Goal: Task Accomplishment & Management: Complete application form

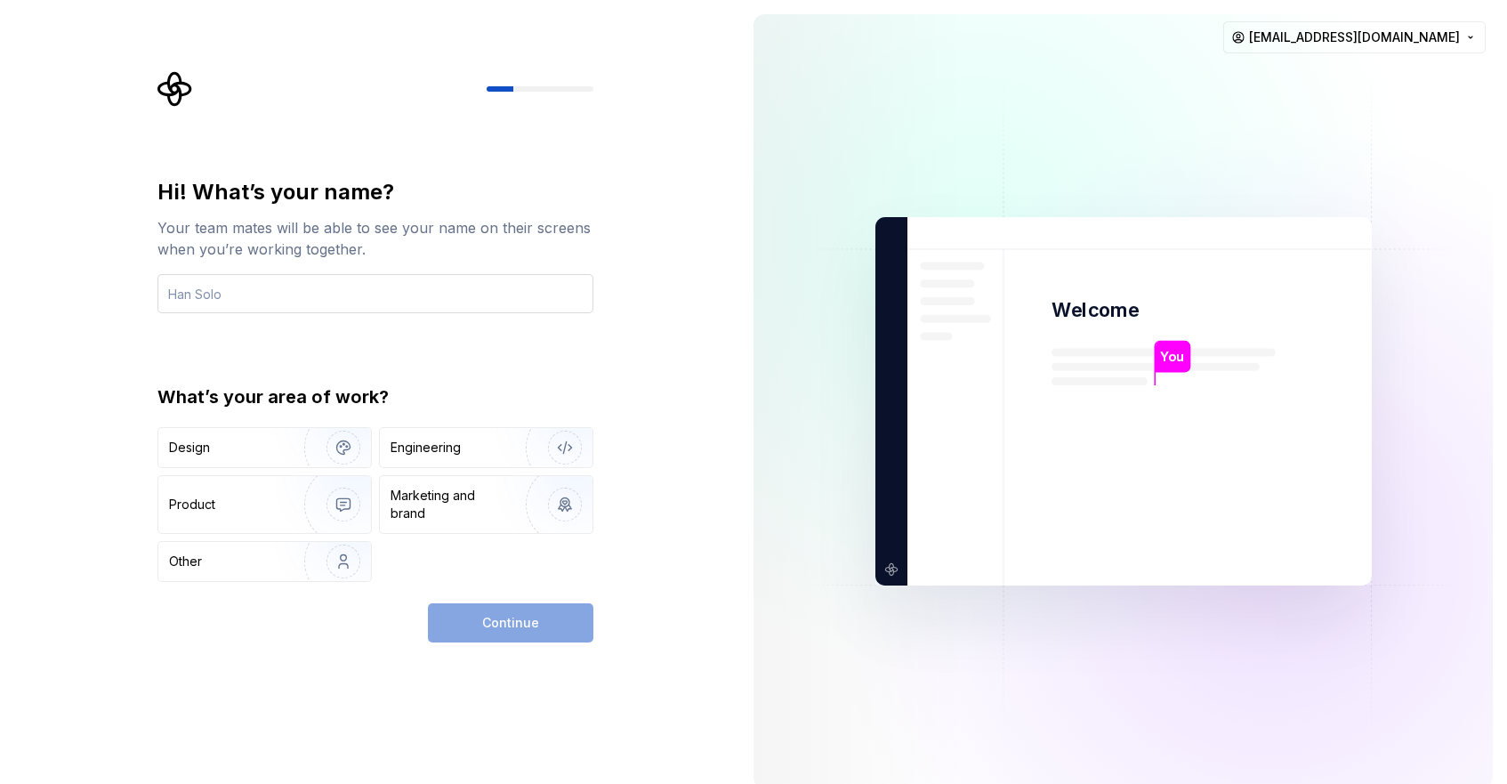
click at [391, 305] on input "text" at bounding box center [375, 293] width 436 height 39
type input "dklee"
click at [417, 454] on div "Engineering" at bounding box center [425, 448] width 70 height 18
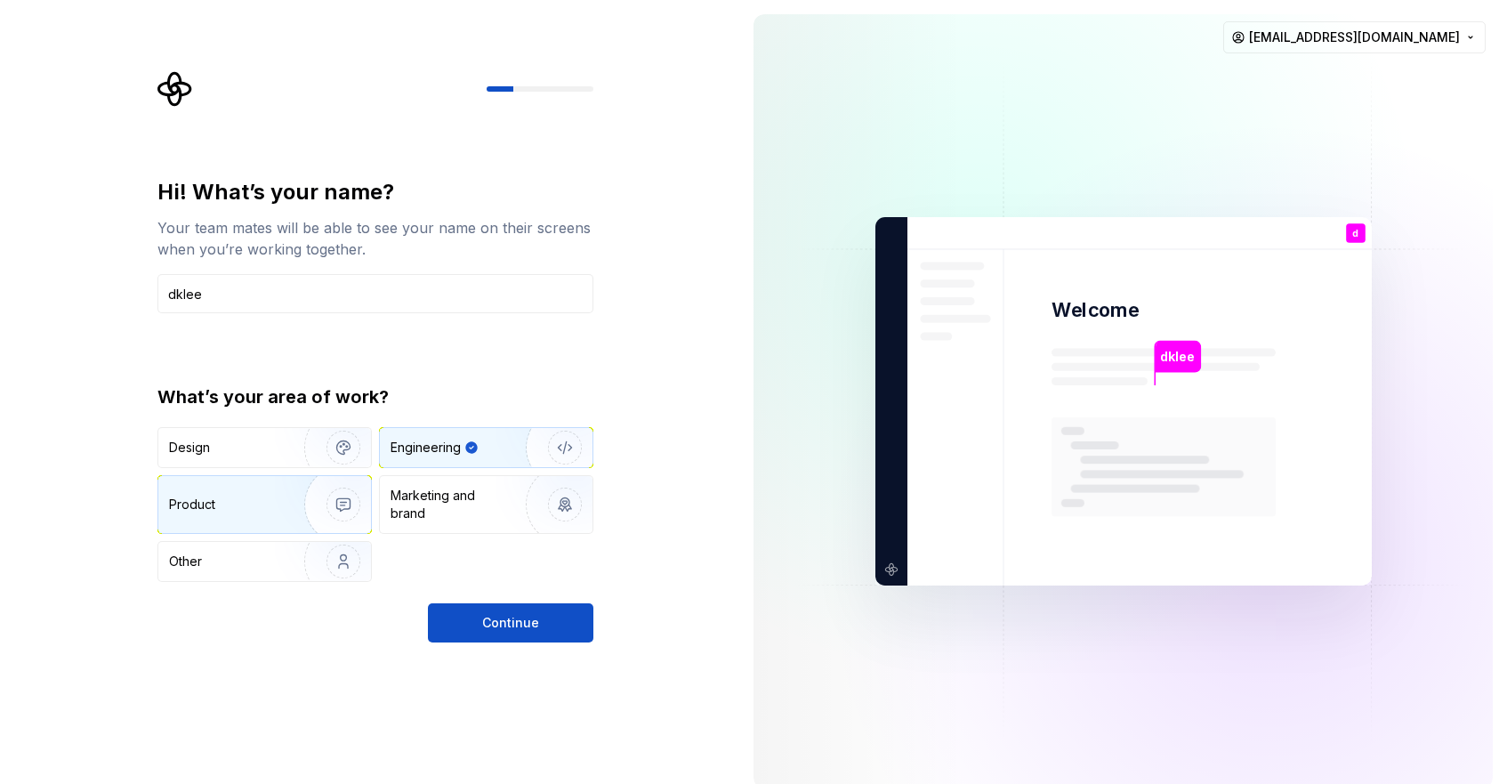
click at [234, 500] on div "Product" at bounding box center [227, 504] width 117 height 18
click at [437, 463] on div "Engineering" at bounding box center [486, 447] width 213 height 39
click at [479, 621] on button "Continue" at bounding box center [510, 622] width 165 height 39
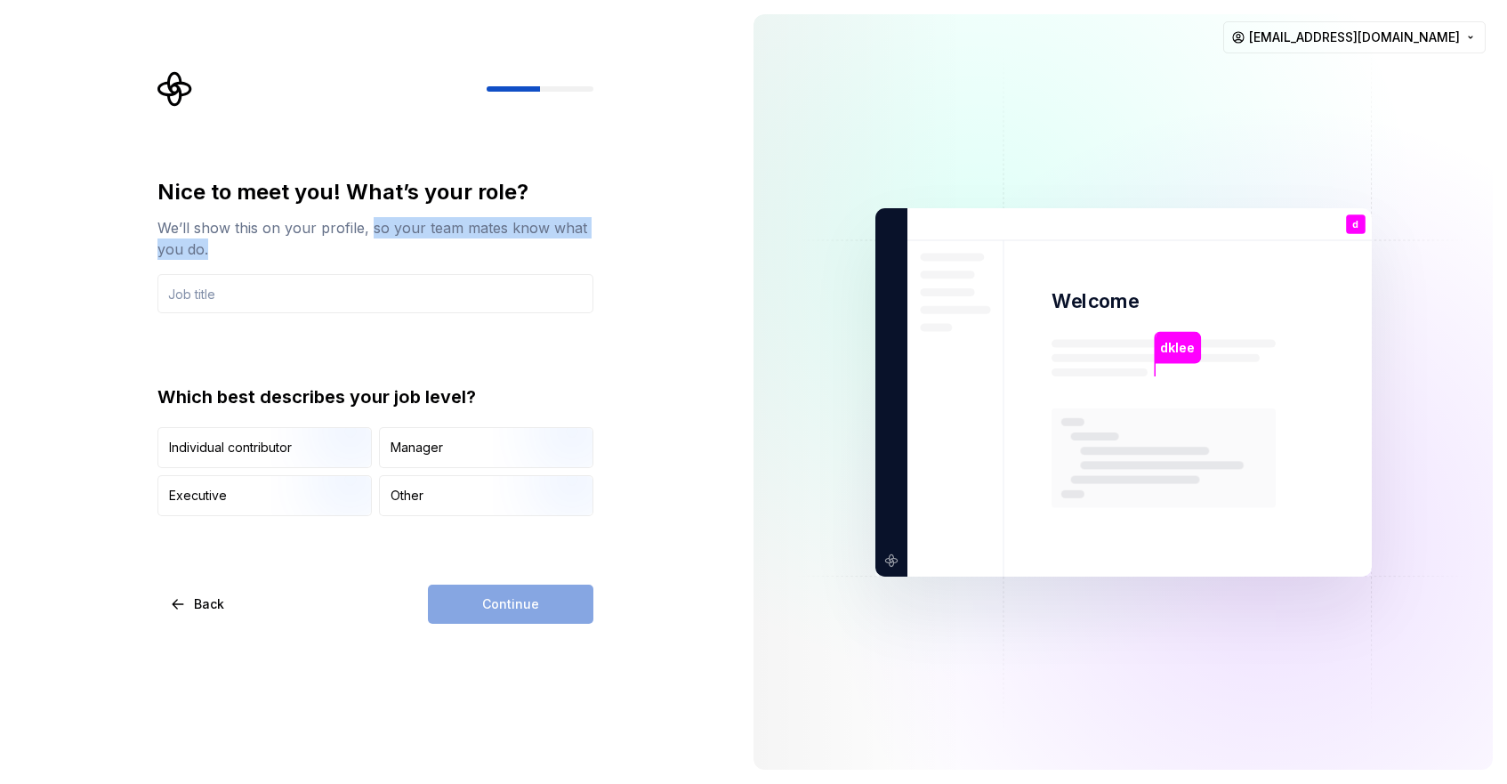
drag, startPoint x: 368, startPoint y: 229, endPoint x: 504, endPoint y: 246, distance: 137.1
click at [504, 246] on div "We’ll show this on your profile, so your team mates know what you do." at bounding box center [375, 238] width 436 height 43
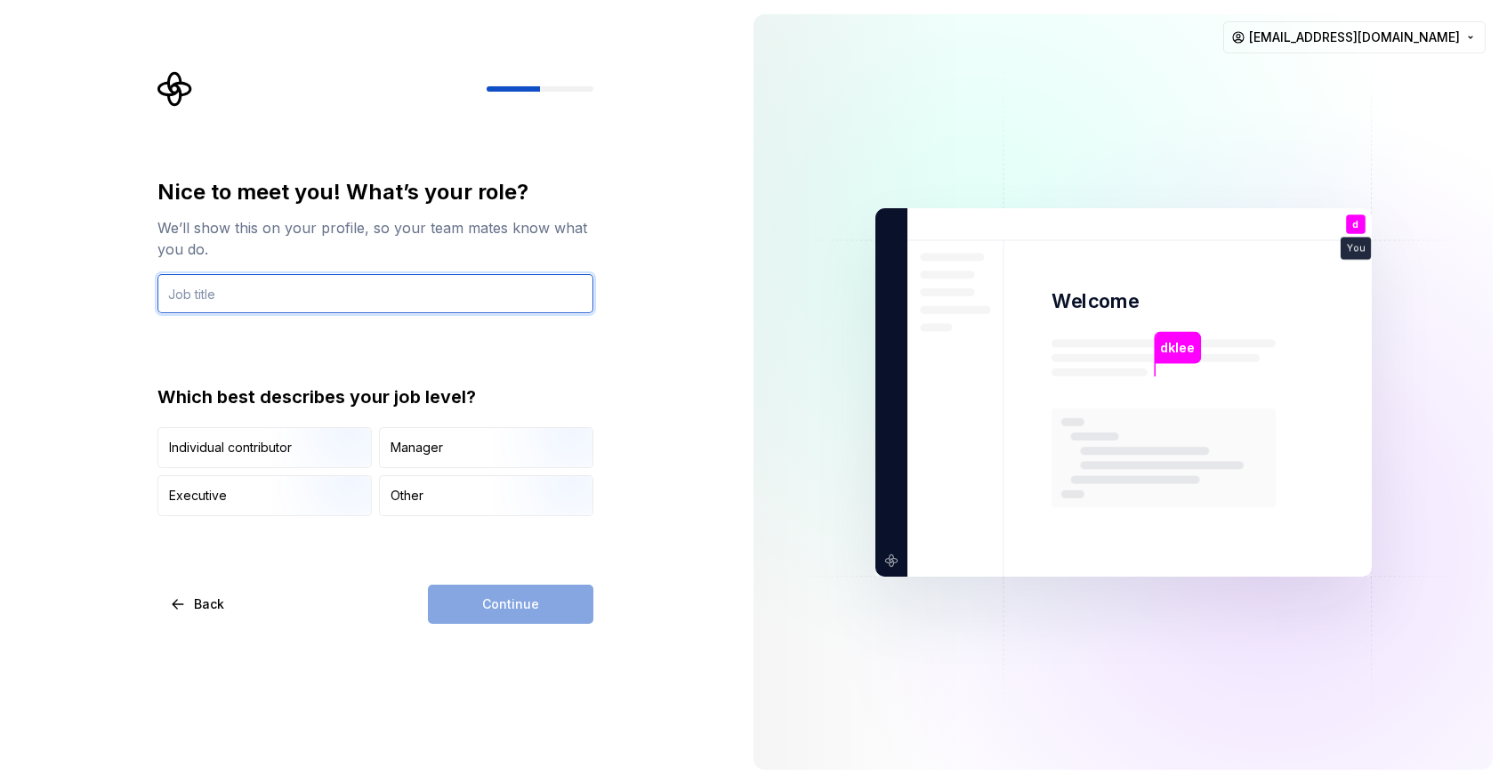
click at [432, 283] on input "text" at bounding box center [375, 293] width 436 height 39
paste input "P"
drag, startPoint x: 173, startPoint y: 296, endPoint x: 145, endPoint y: 299, distance: 28.6
click at [145, 299] on div "Nice to meet you! What’s your role? We’ll show this on your profile, so your te…" at bounding box center [369, 392] width 739 height 784
type input "Programmer"
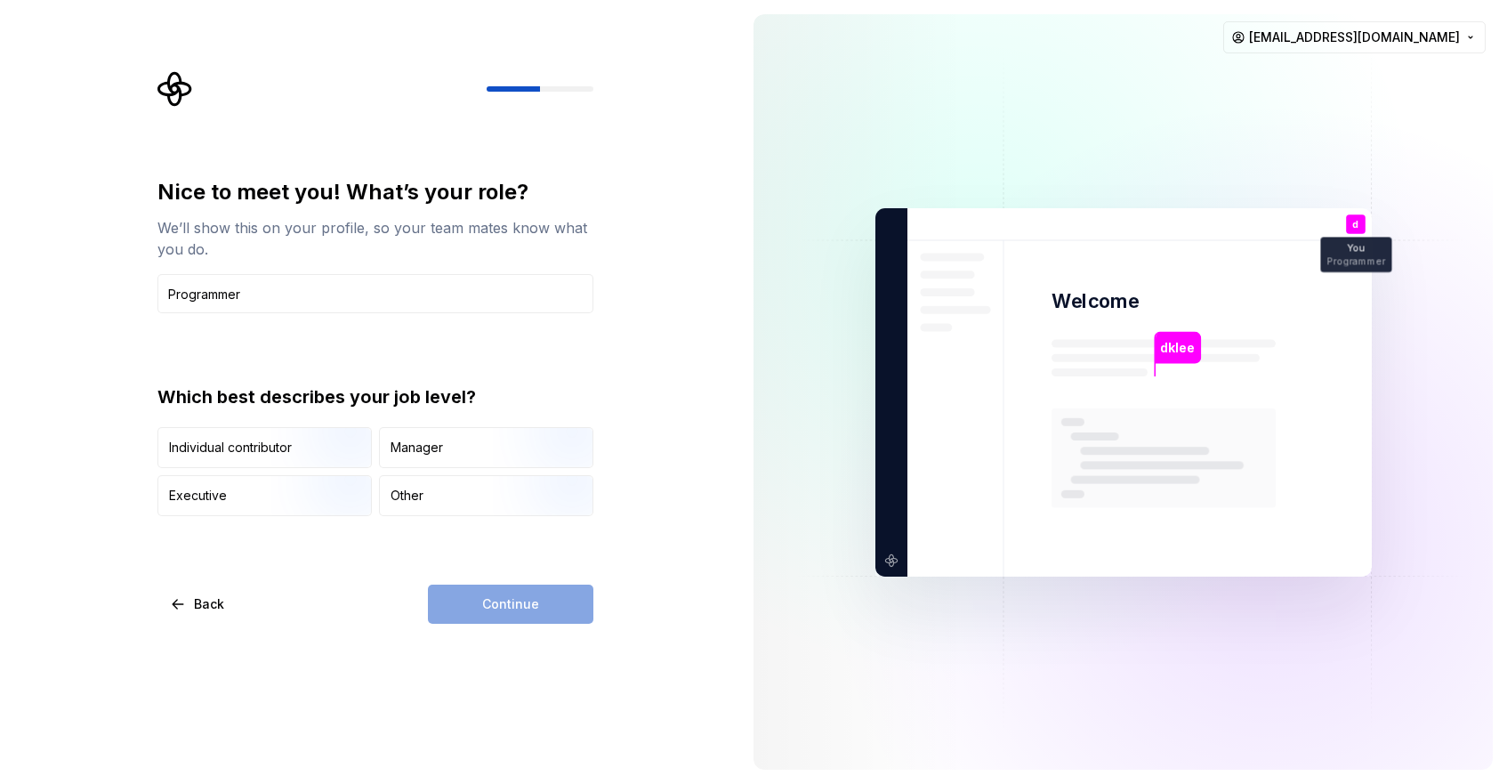
click at [358, 331] on div "Nice to meet you! What’s your role? We’ll show this on your profile, so your te…" at bounding box center [375, 347] width 436 height 338
click at [444, 448] on div "Manager" at bounding box center [486, 447] width 213 height 39
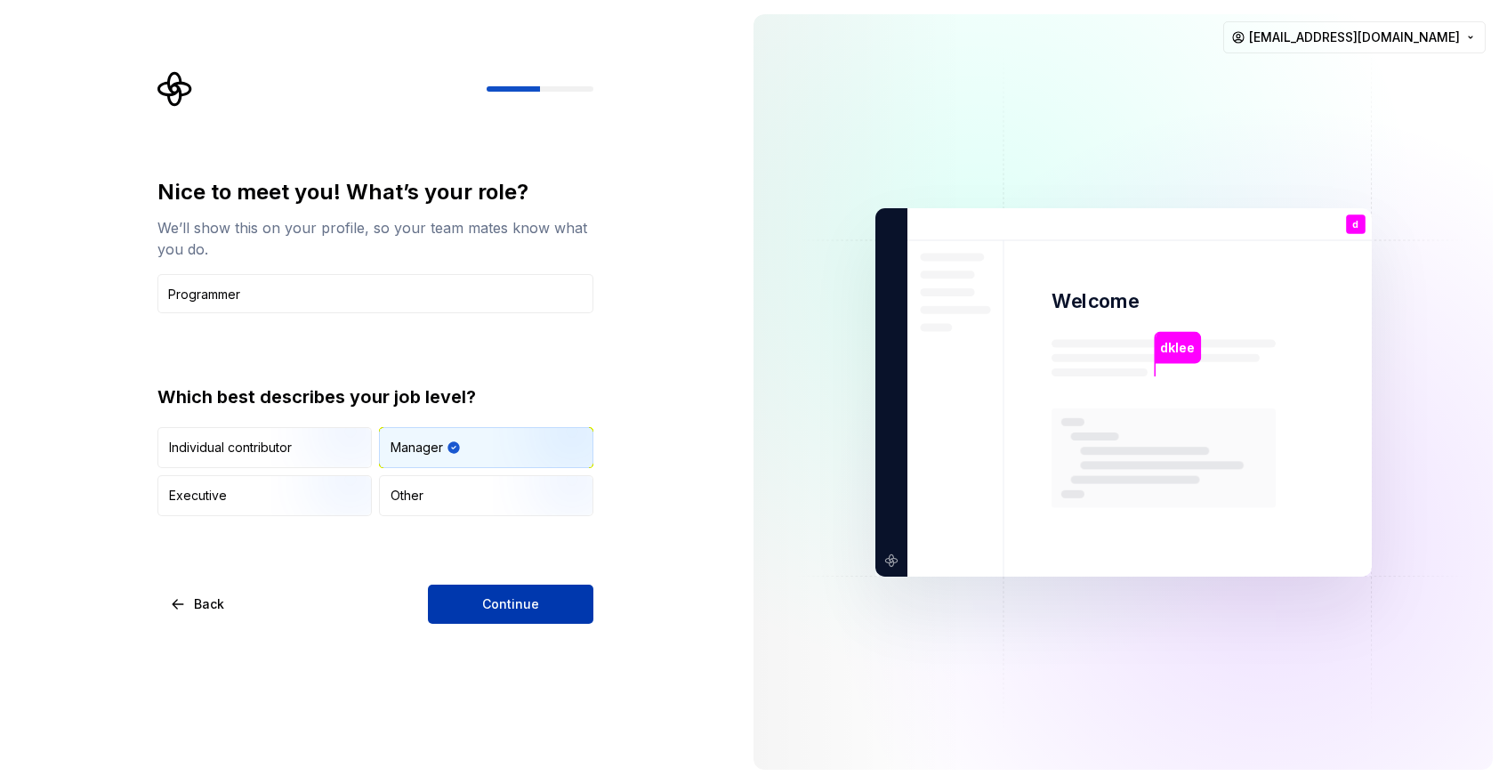
click at [549, 606] on button "Continue" at bounding box center [510, 603] width 165 height 39
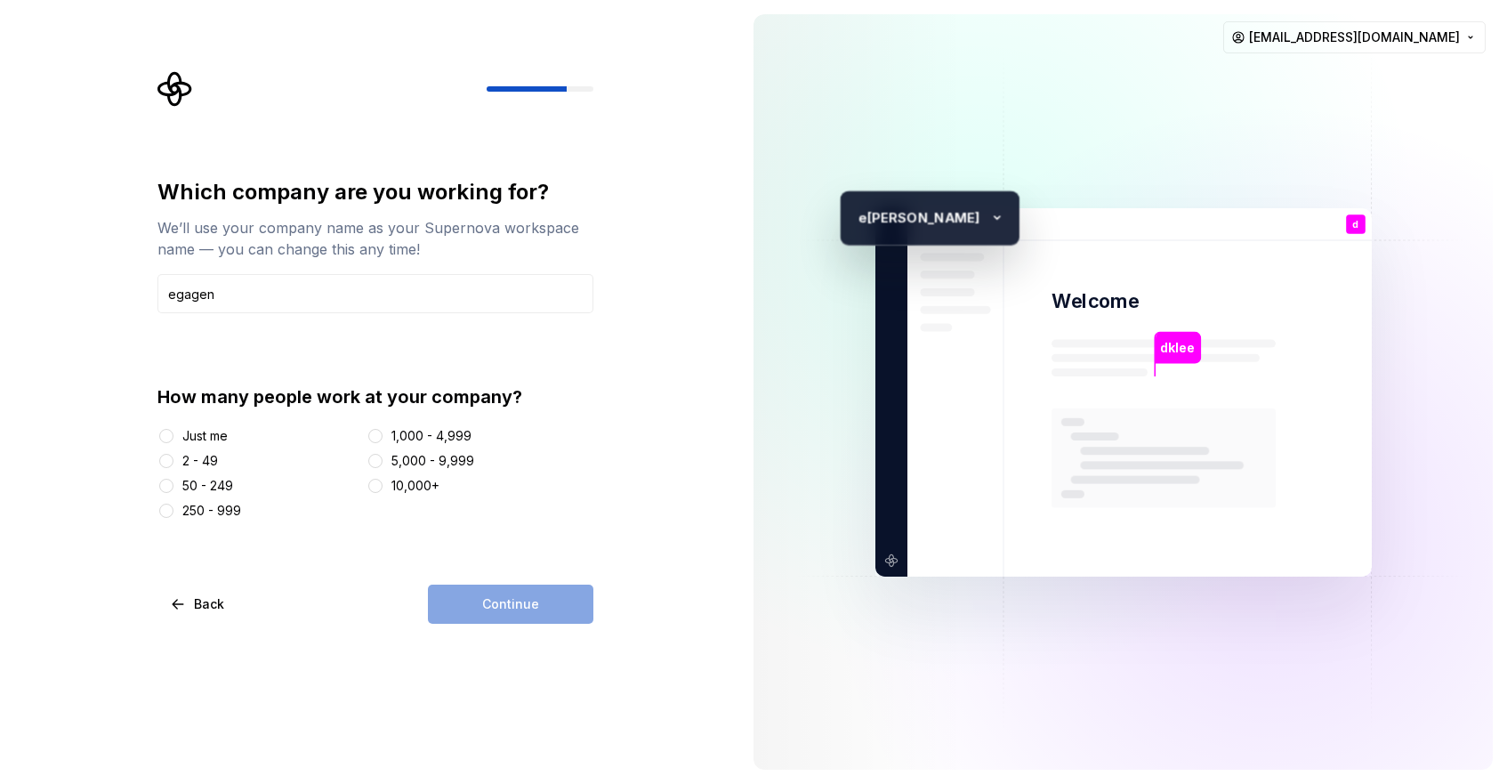
type input "Megagen"
drag, startPoint x: 275, startPoint y: 296, endPoint x: 149, endPoint y: 297, distance: 126.3
click at [149, 297] on div "Which company are you working for? We’ll use your company name as your Supernov…" at bounding box center [381, 347] width 468 height 552
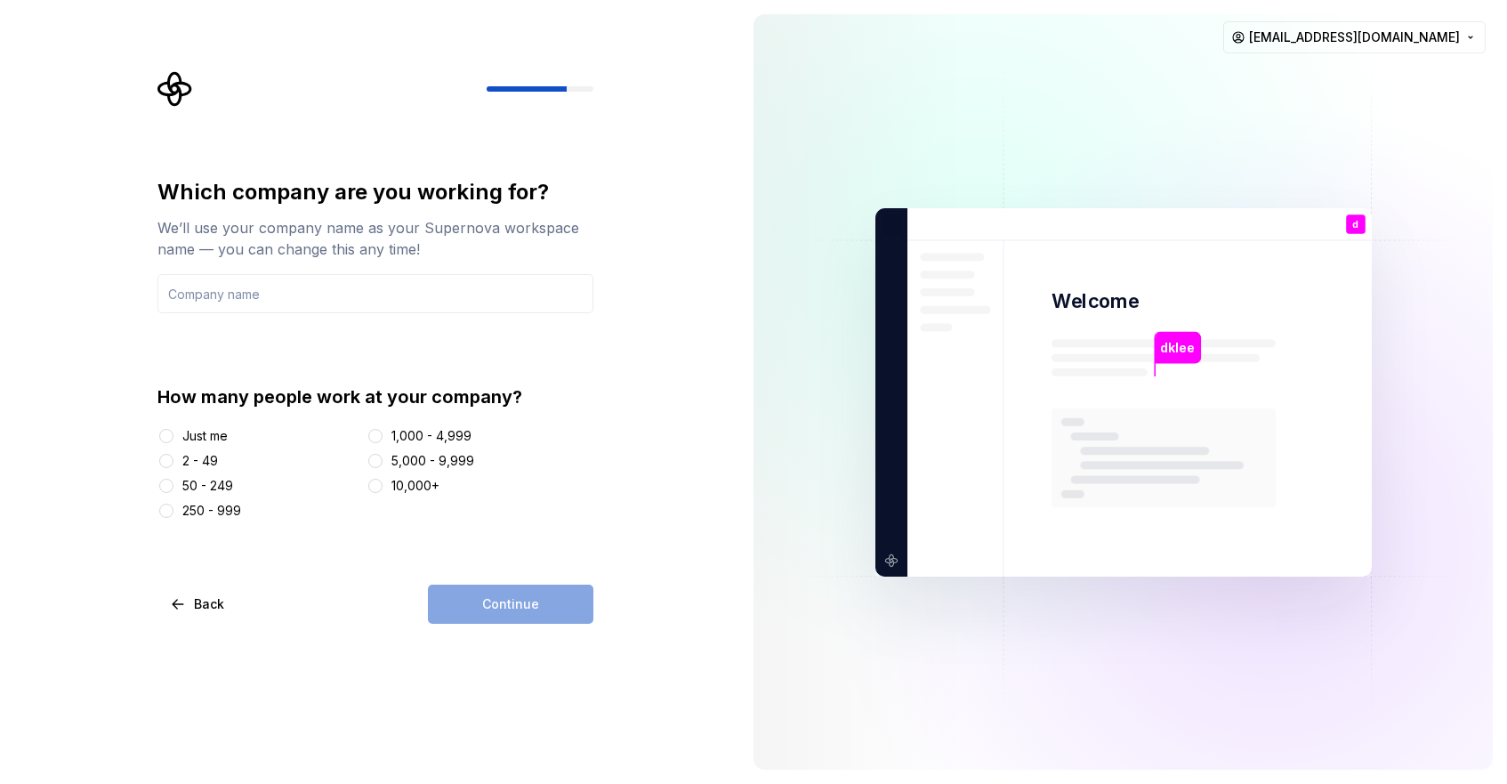
click at [184, 439] on div "Just me" at bounding box center [204, 436] width 45 height 18
click at [173, 439] on button "Just me" at bounding box center [166, 436] width 14 height 14
click at [321, 287] on input "text" at bounding box center [375, 293] width 436 height 39
click at [503, 568] on div "Which company are you working for? We’ll use your company name as your Supernov…" at bounding box center [375, 401] width 436 height 446
click at [503, 595] on span "Continue" at bounding box center [510, 604] width 57 height 18
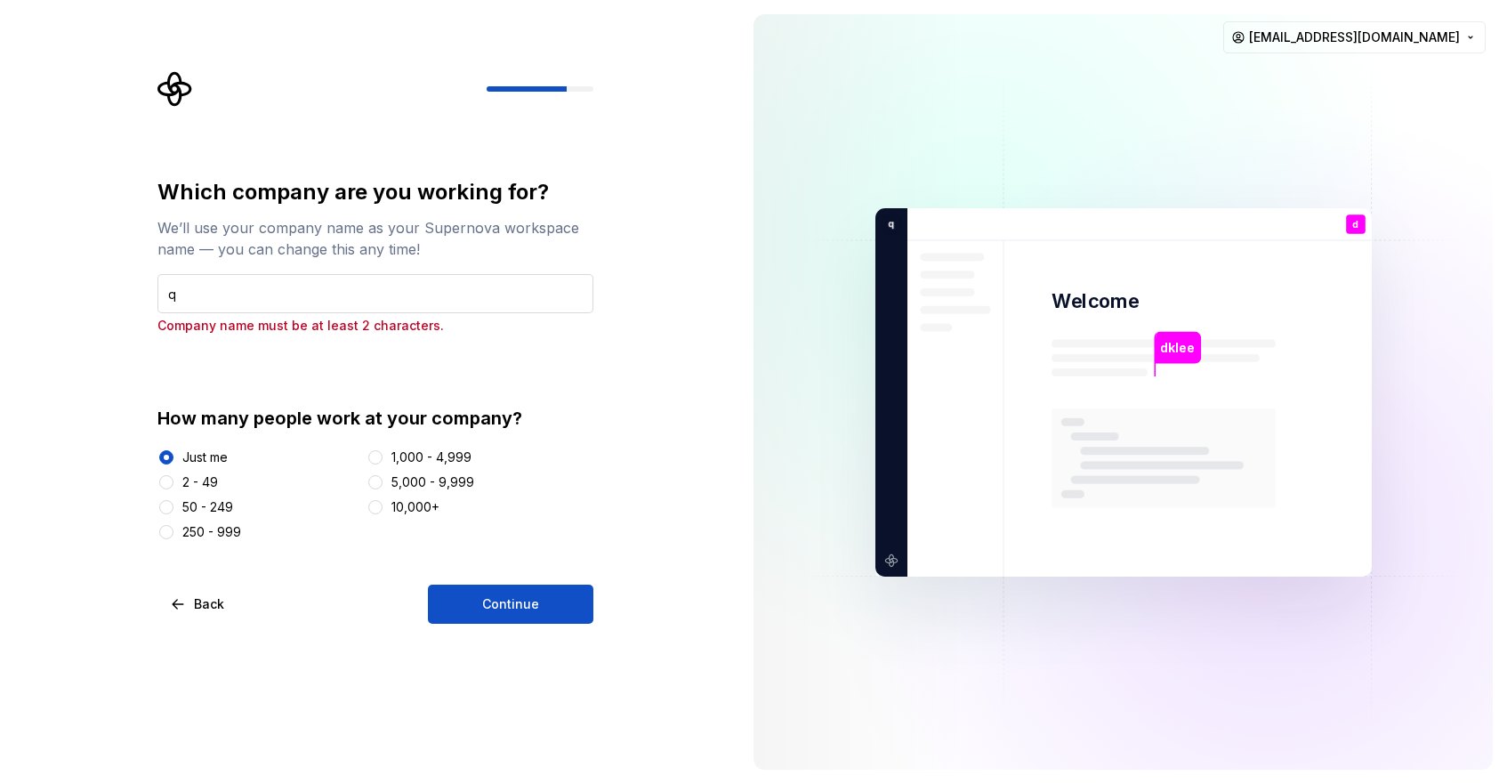
click at [428, 275] on input "q" at bounding box center [375, 293] width 436 height 39
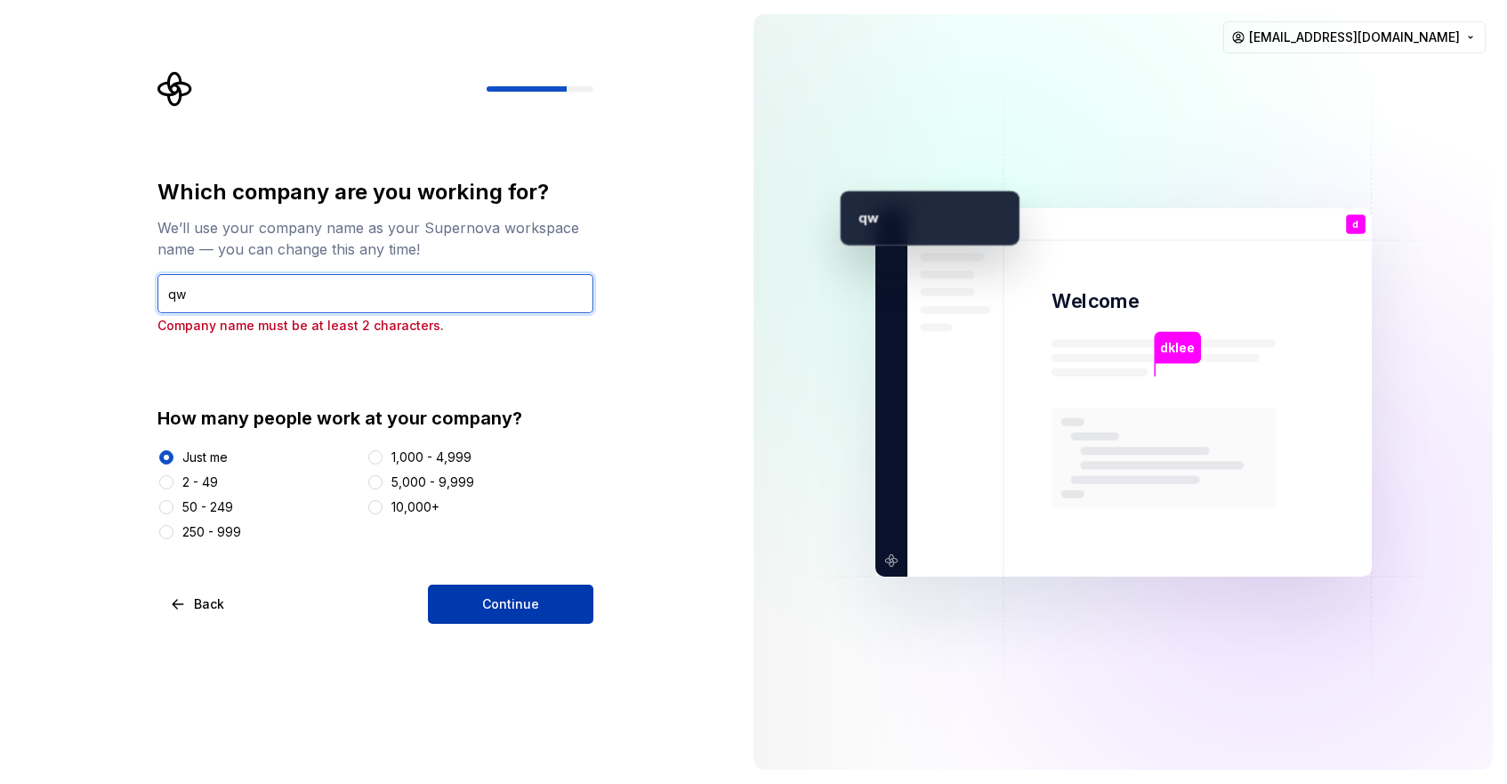
type input "qw"
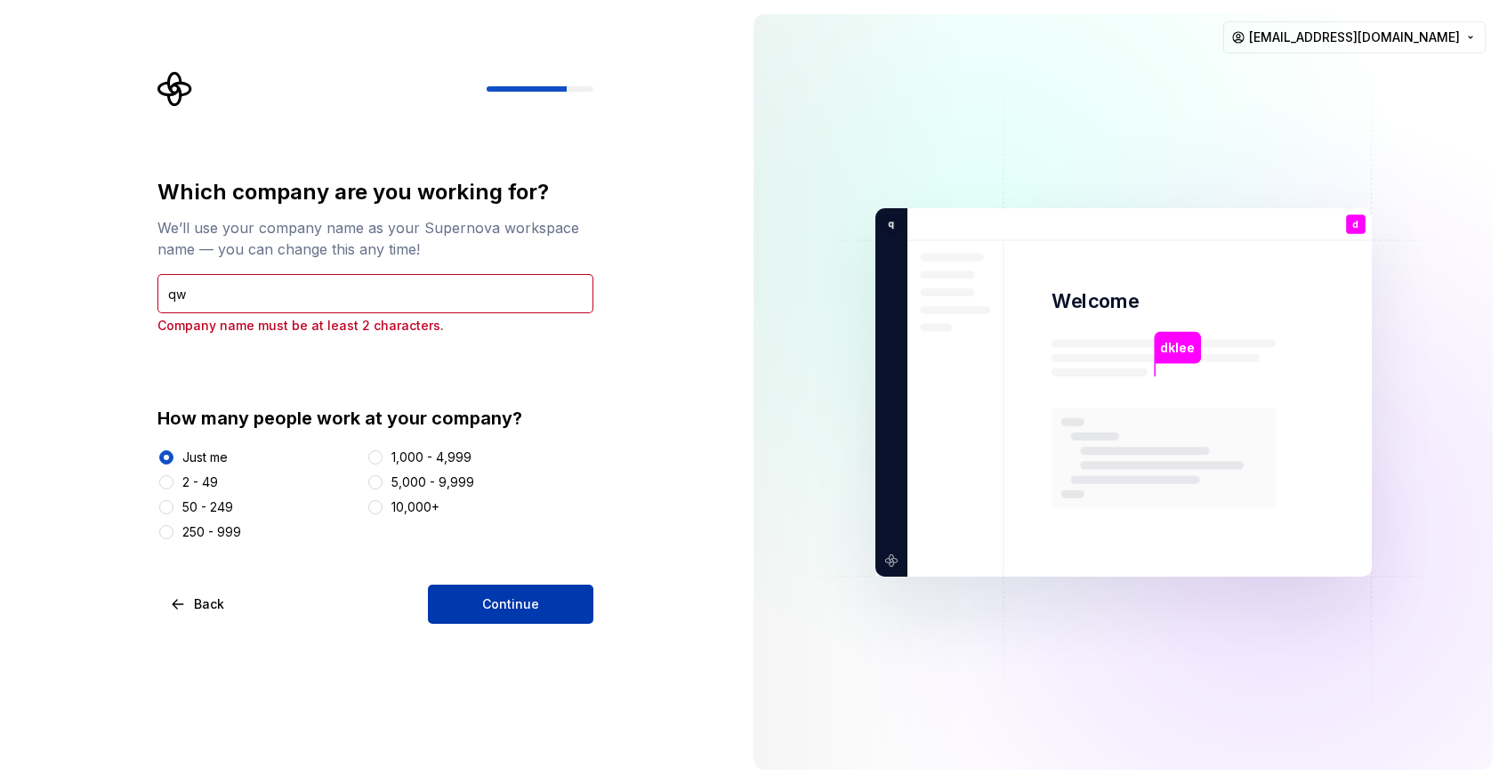
click at [528, 612] on span "Continue" at bounding box center [510, 604] width 57 height 18
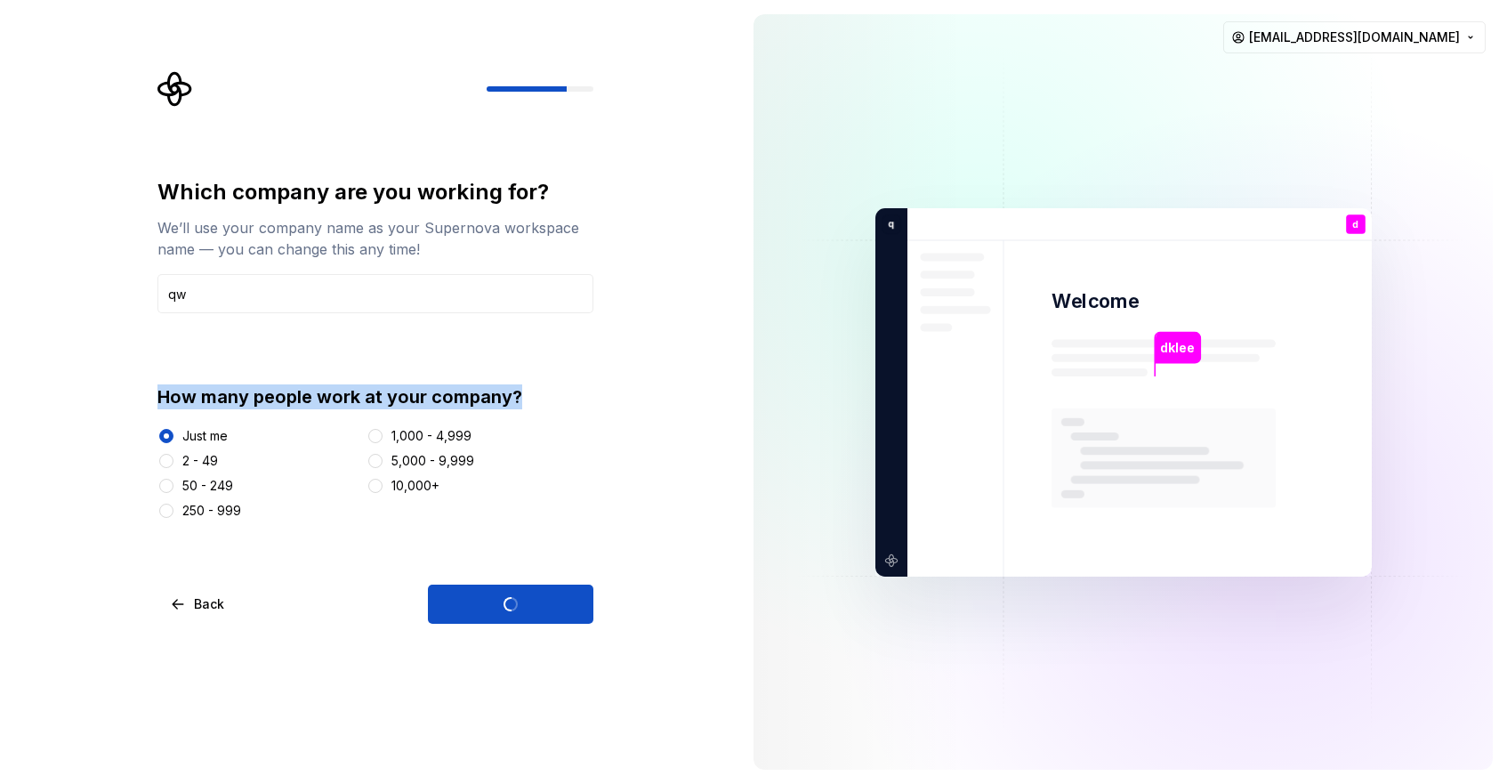
drag, startPoint x: 514, startPoint y: 399, endPoint x: 162, endPoint y: 399, distance: 352.2
click at [162, 399] on div "How many people work at your company?" at bounding box center [375, 396] width 436 height 25
drag, startPoint x: 162, startPoint y: 399, endPoint x: 549, endPoint y: 414, distance: 387.2
click at [549, 414] on div "How many people work at your company? Just me 2 - 49 50 - 249 250 - 999 1,000 -…" at bounding box center [375, 451] width 436 height 135
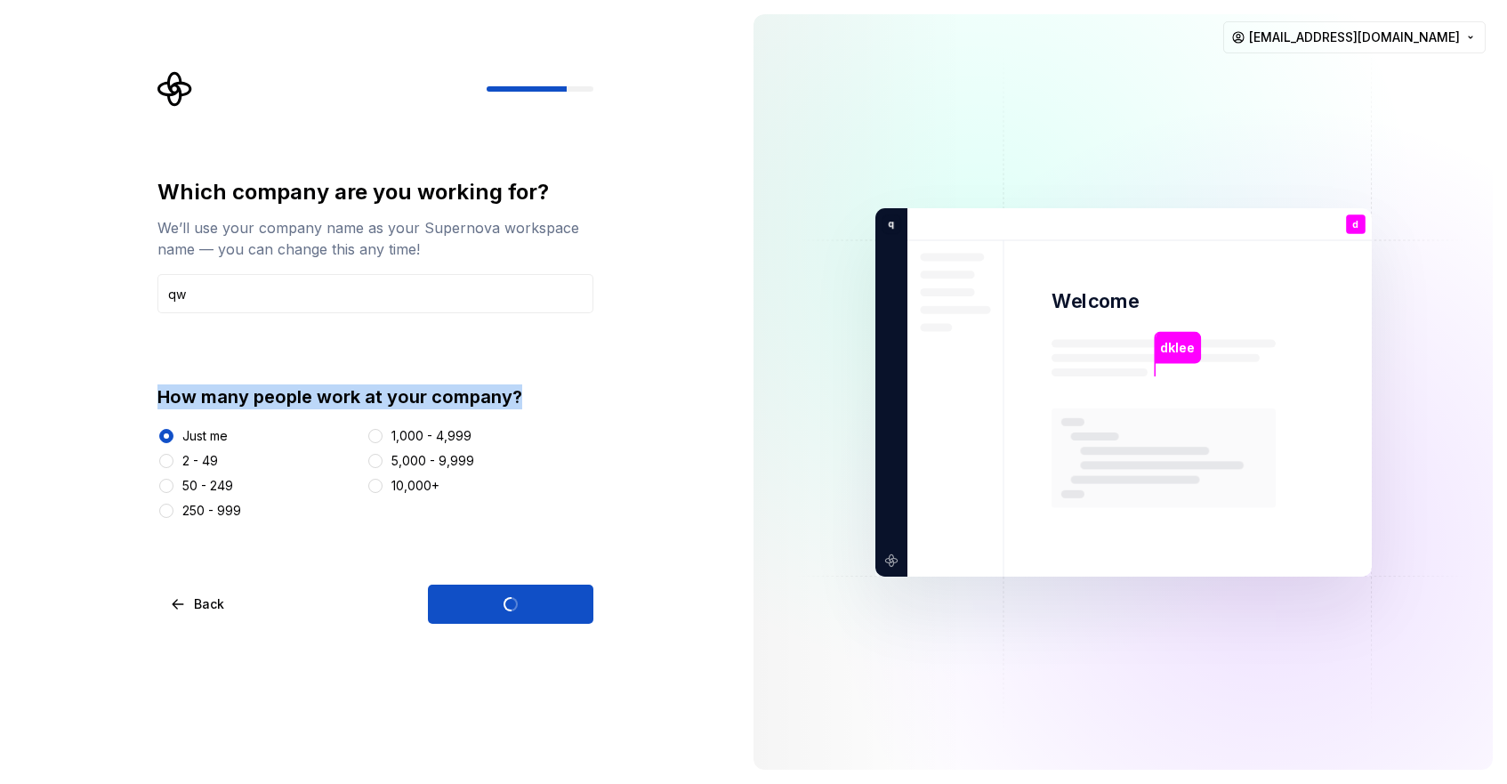
click at [549, 414] on div "How many people work at your company? Just me 2 - 49 50 - 249 250 - 999 1,000 -…" at bounding box center [375, 451] width 436 height 135
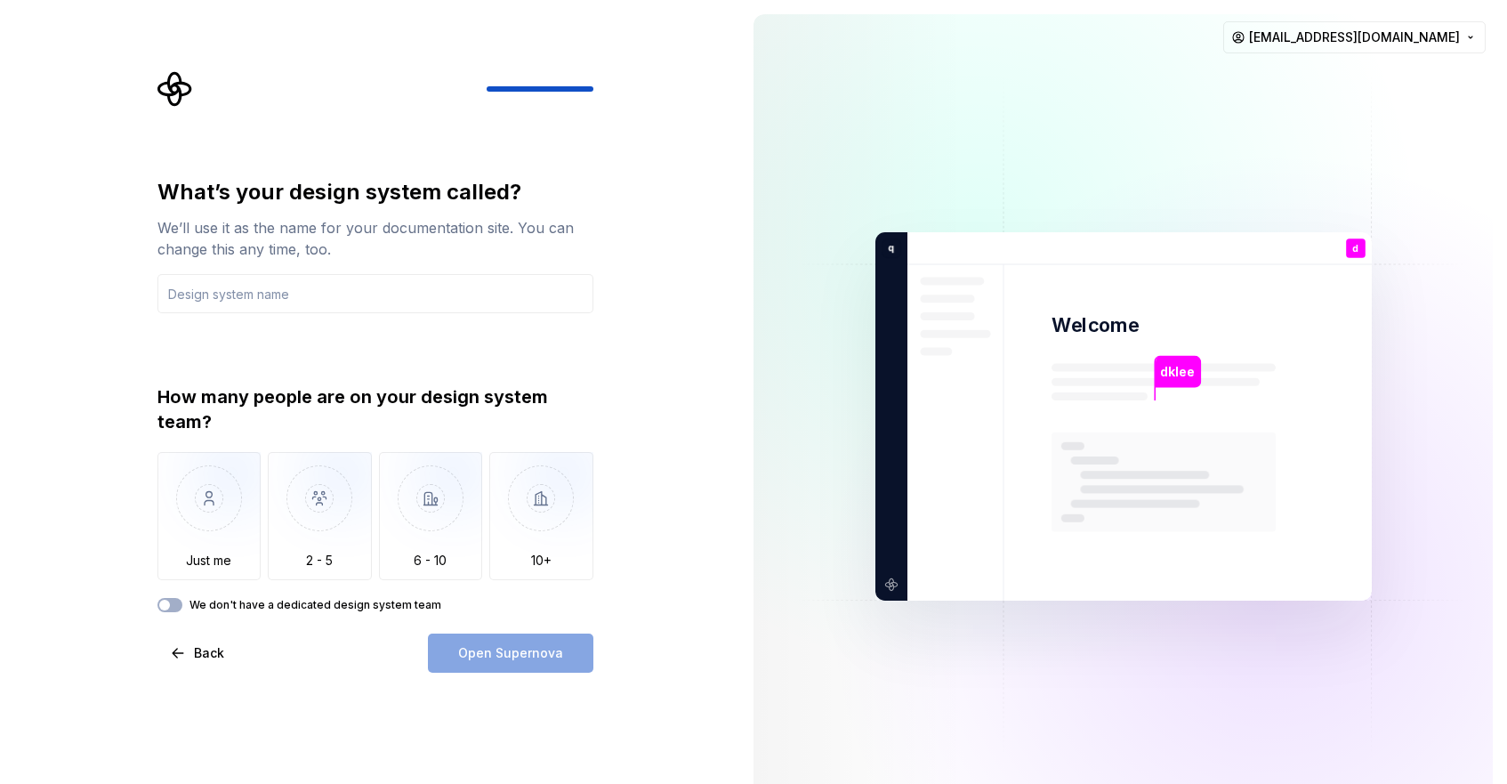
drag, startPoint x: 523, startPoint y: 399, endPoint x: 202, endPoint y: 370, distance: 322.4
type input "app"
click at [229, 513] on img "button" at bounding box center [209, 511] width 104 height 119
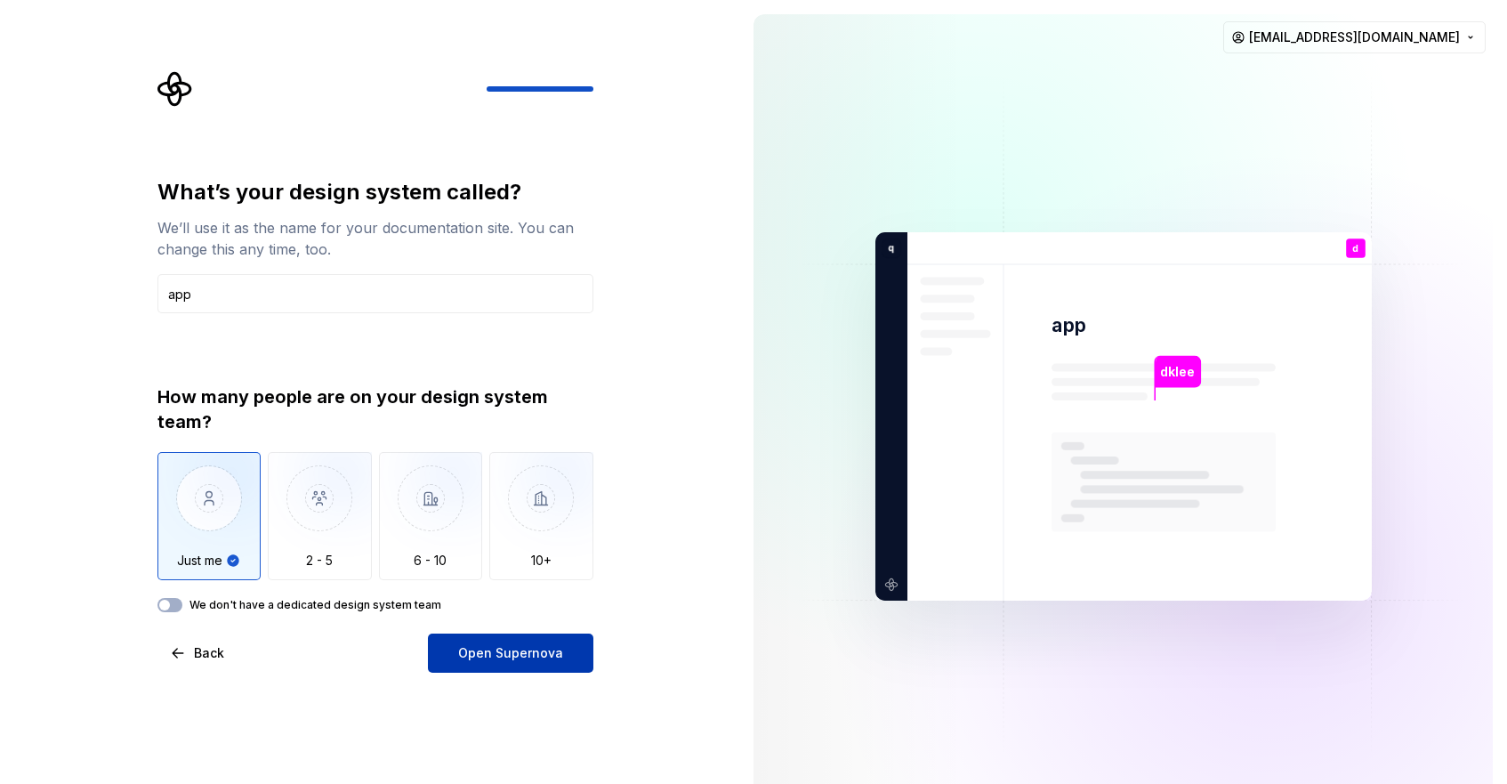
click at [531, 657] on span "Open Supernova" at bounding box center [510, 653] width 105 height 18
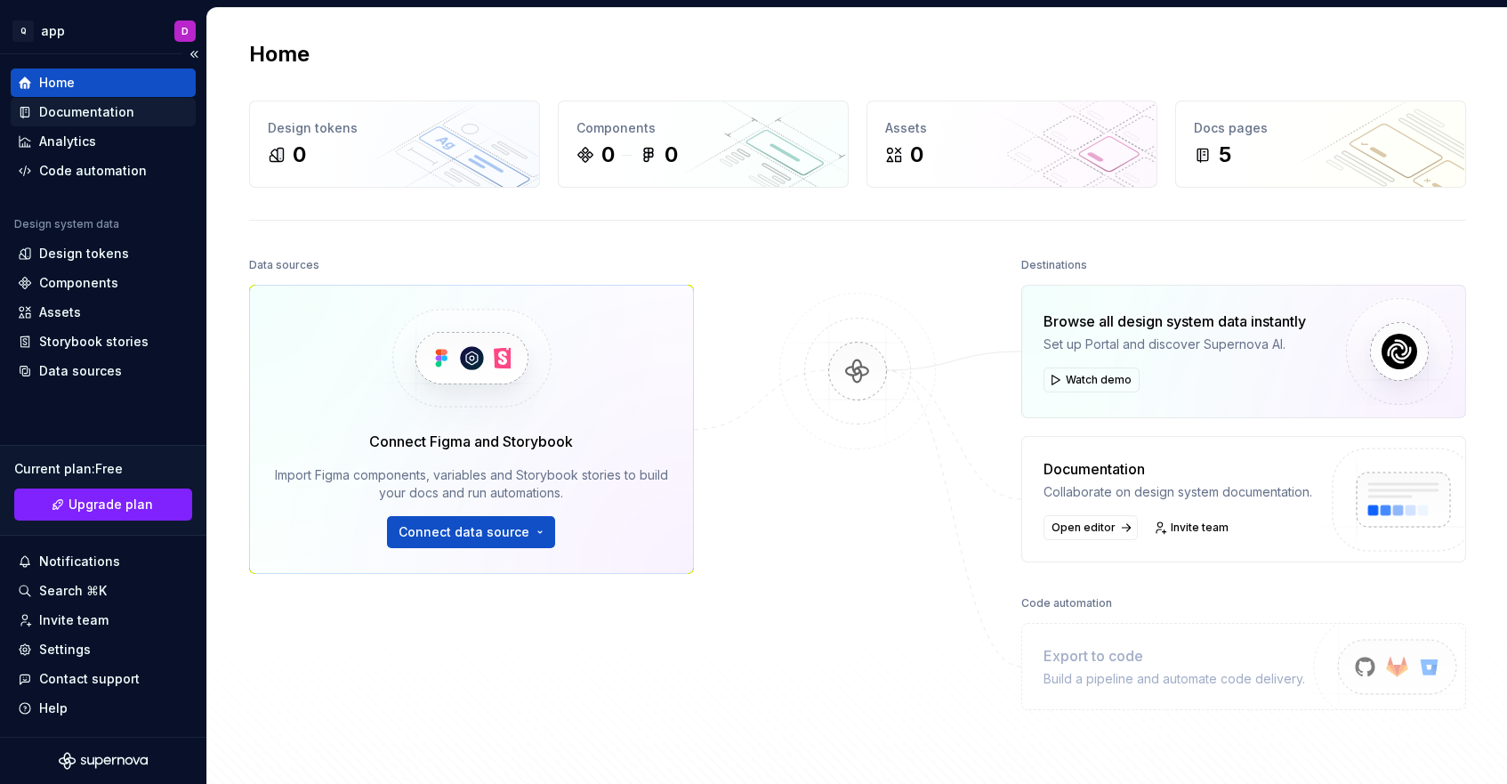
click at [153, 117] on div "Documentation" at bounding box center [103, 112] width 171 height 18
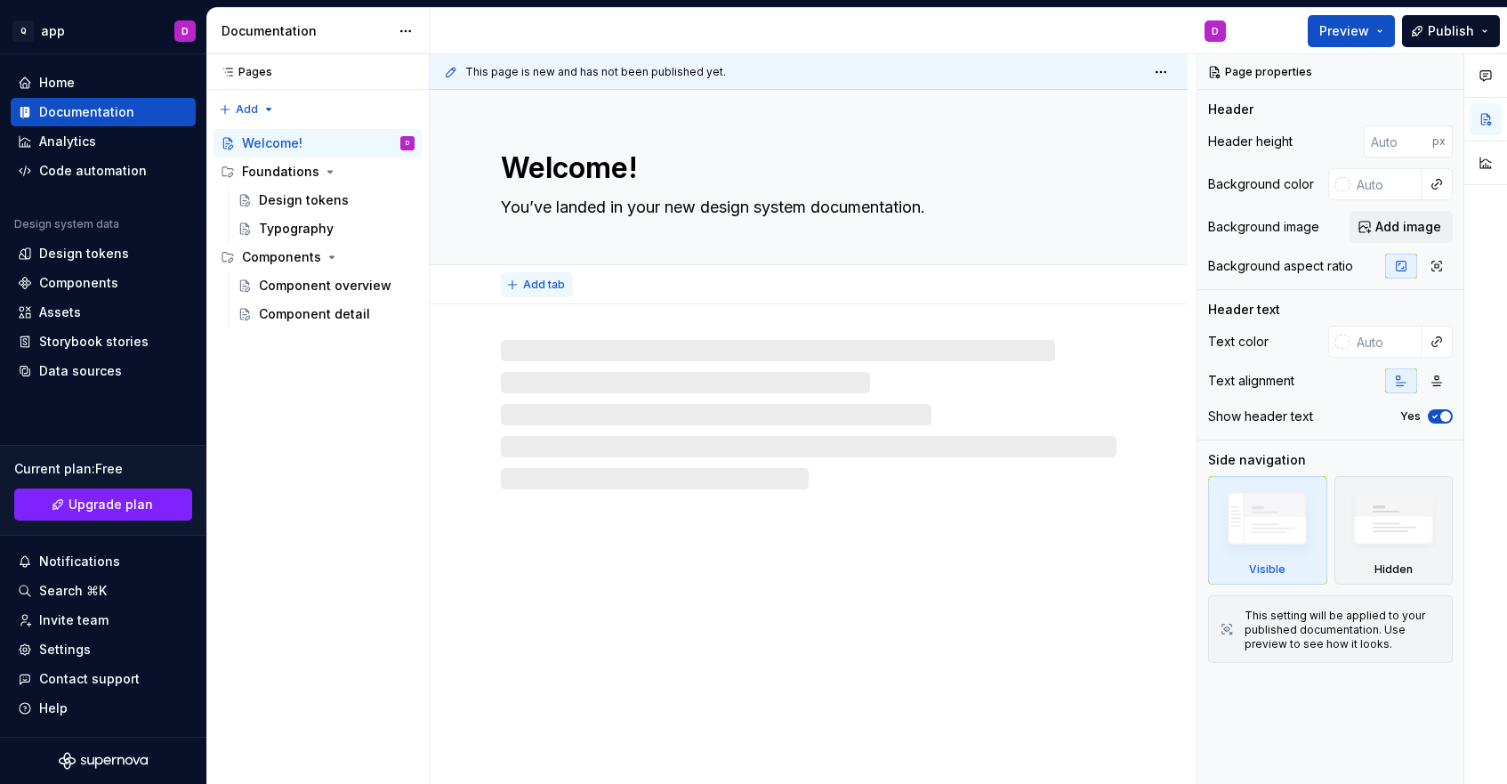
click at [537, 285] on span "Add tab" at bounding box center [544, 285] width 42 height 14
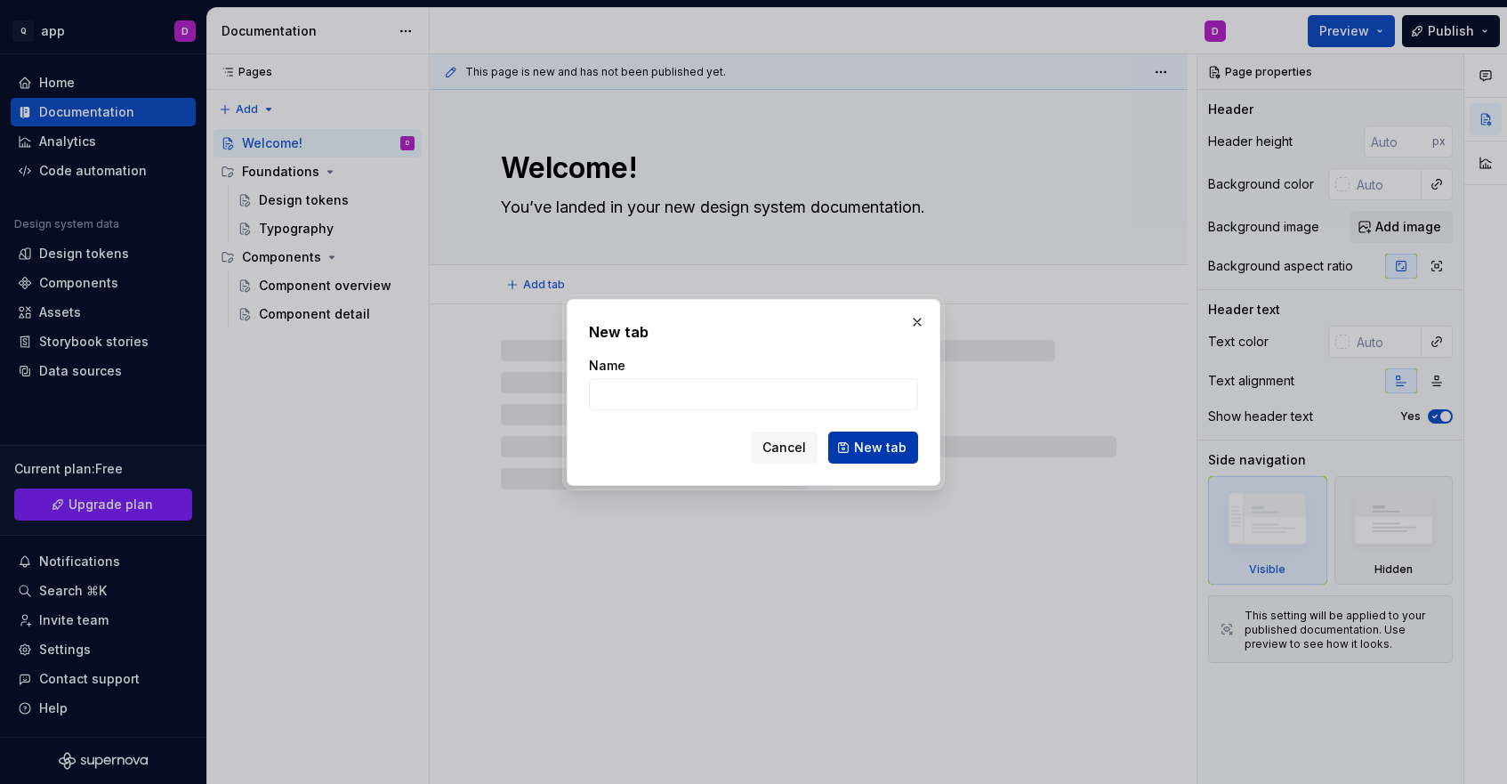
type textarea "*"
type input "qwe"
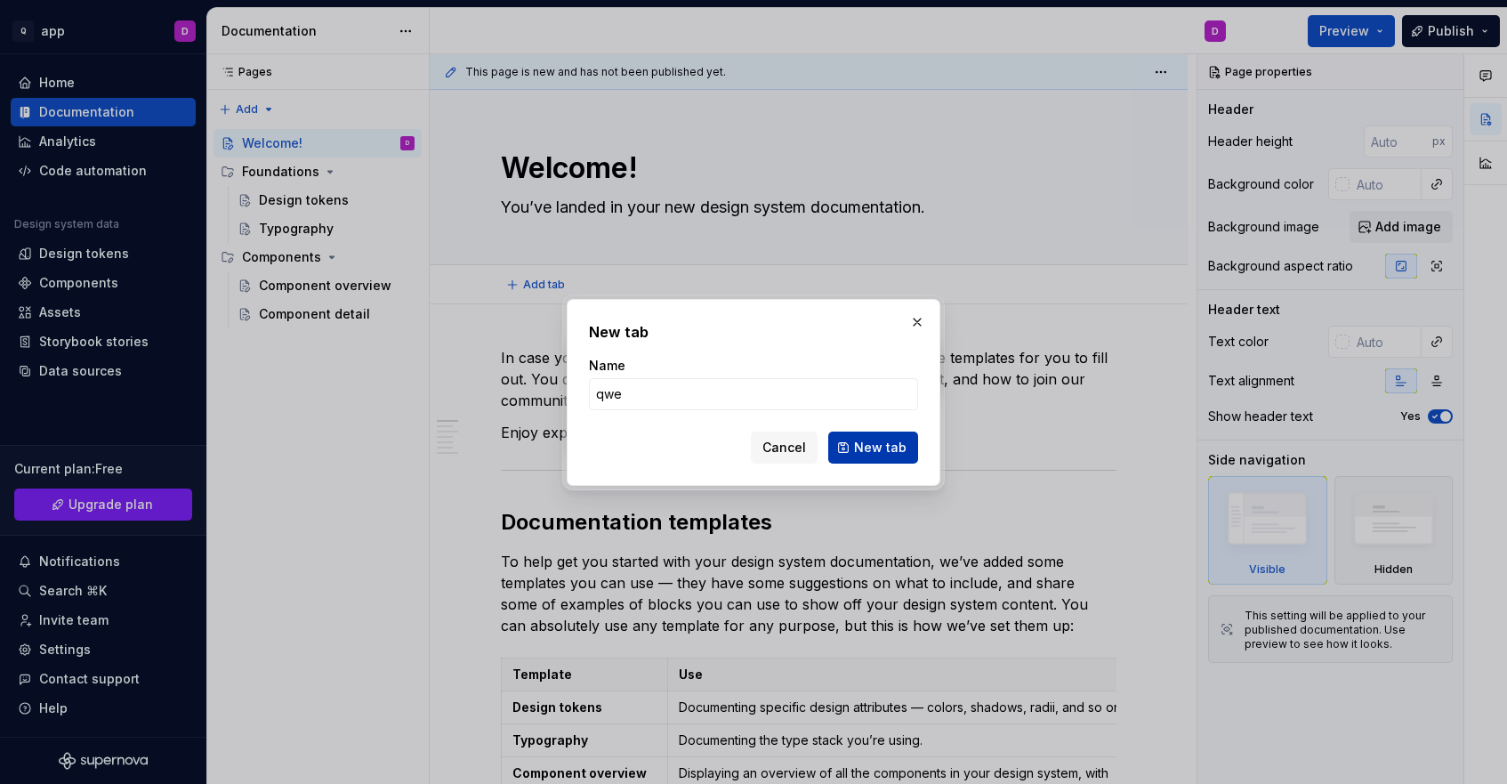
click at [898, 455] on span "New tab" at bounding box center [880, 448] width 52 height 18
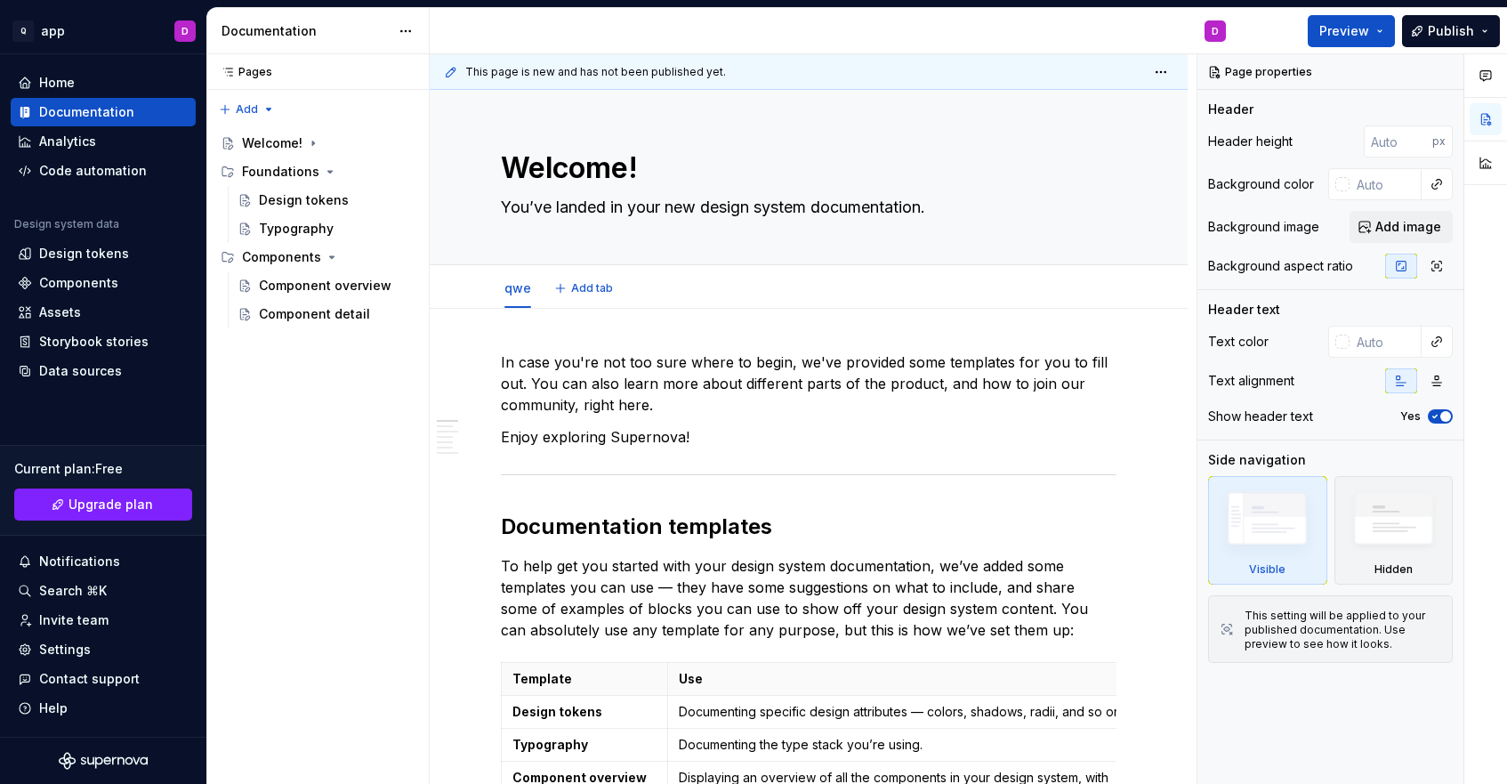
drag, startPoint x: 518, startPoint y: 289, endPoint x: 495, endPoint y: 288, distance: 23.1
click at [495, 290] on div "qwe" at bounding box center [517, 293] width 55 height 48
click at [518, 272] on html "Q app D Home Documentation Analytics Code automation Design system data Design …" at bounding box center [753, 392] width 1507 height 784
click at [785, 302] on html "Q app D Home Documentation Analytics Code automation Design system data Design …" at bounding box center [753, 392] width 1507 height 784
click at [127, 246] on div "Design tokens" at bounding box center [103, 254] width 171 height 18
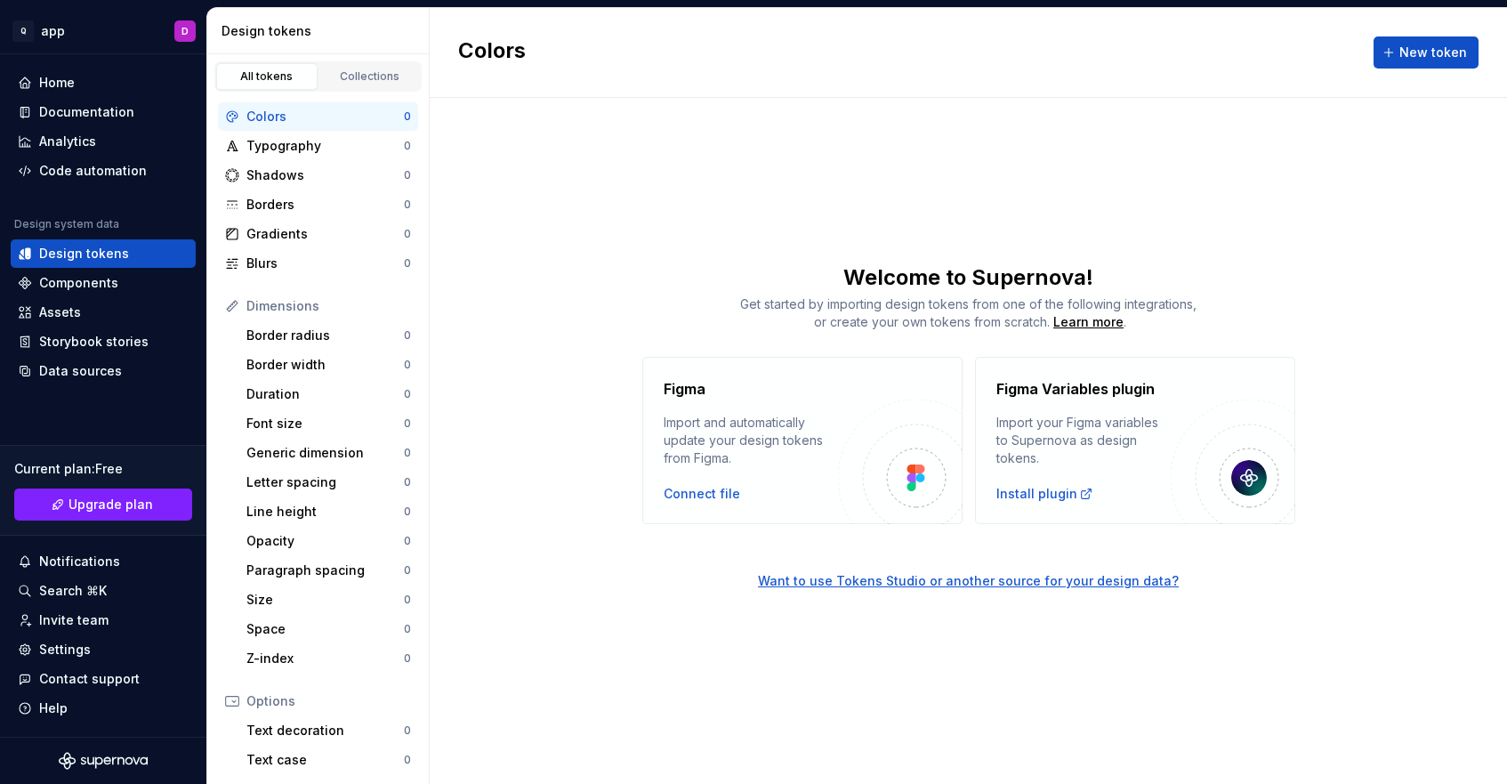
click at [528, 376] on div "Figma Import and automatically update your design tokens from Figma. Connect fi…" at bounding box center [968, 440] width 1077 height 167
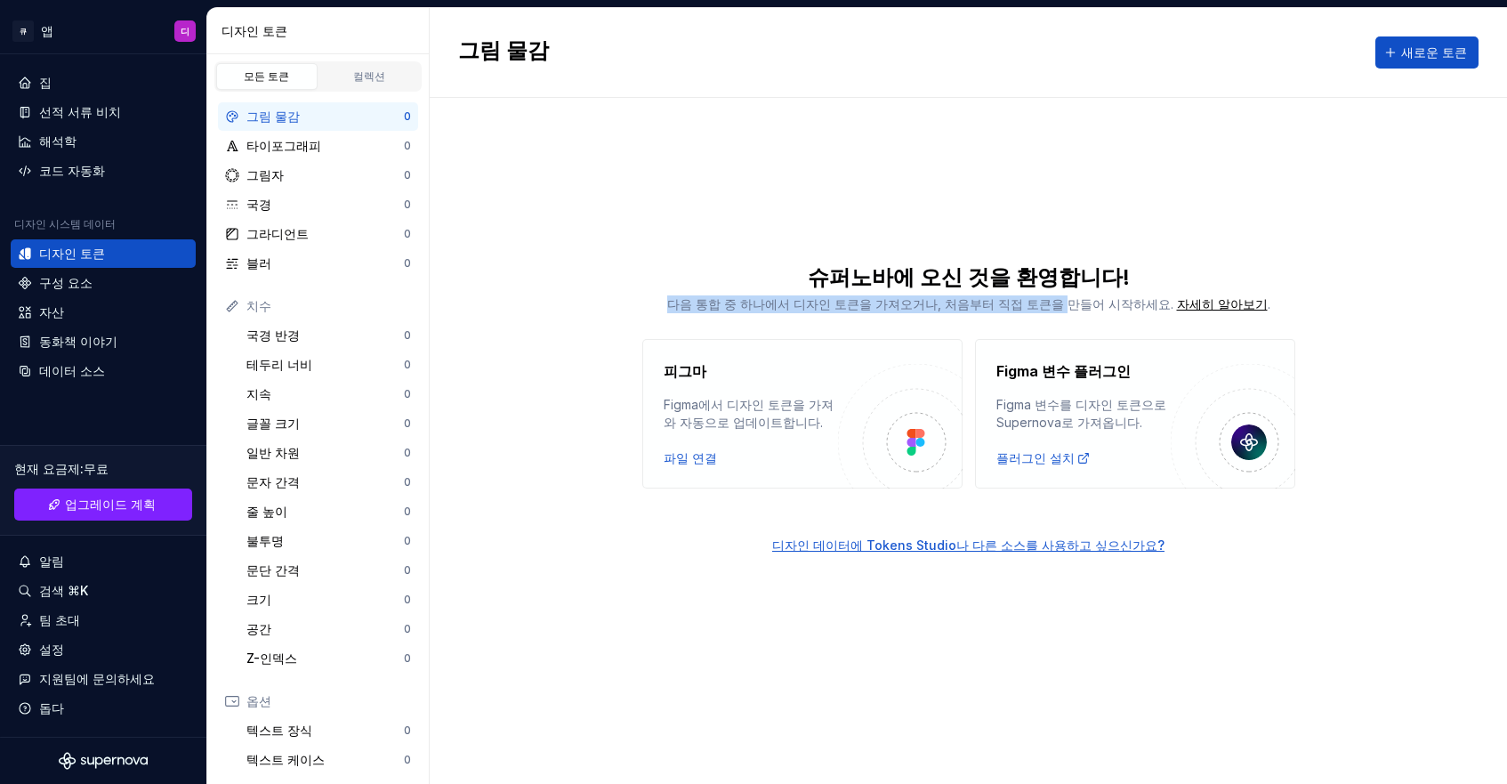
drag, startPoint x: 691, startPoint y: 303, endPoint x: 1061, endPoint y: 318, distance: 370.3
click at [1061, 318] on div "슈퍼노바에 오신 것을 환영합니다! 다음 통합 중 하나에서 디자인 토큰을 가져오거나, 처음부터 직접 토큰을 만들어 시작하세요. 자세히 알아보기 …" at bounding box center [968, 375] width 1077 height 225
click at [492, 360] on div "피그마 Figma에서 디자인 토큰을 가져와 자동으로 업데이트합니다. 파일 연결 Figma 변수 플러그인 Figma 변수를 디자인 토큰으로 Su…" at bounding box center [968, 413] width 1077 height 149
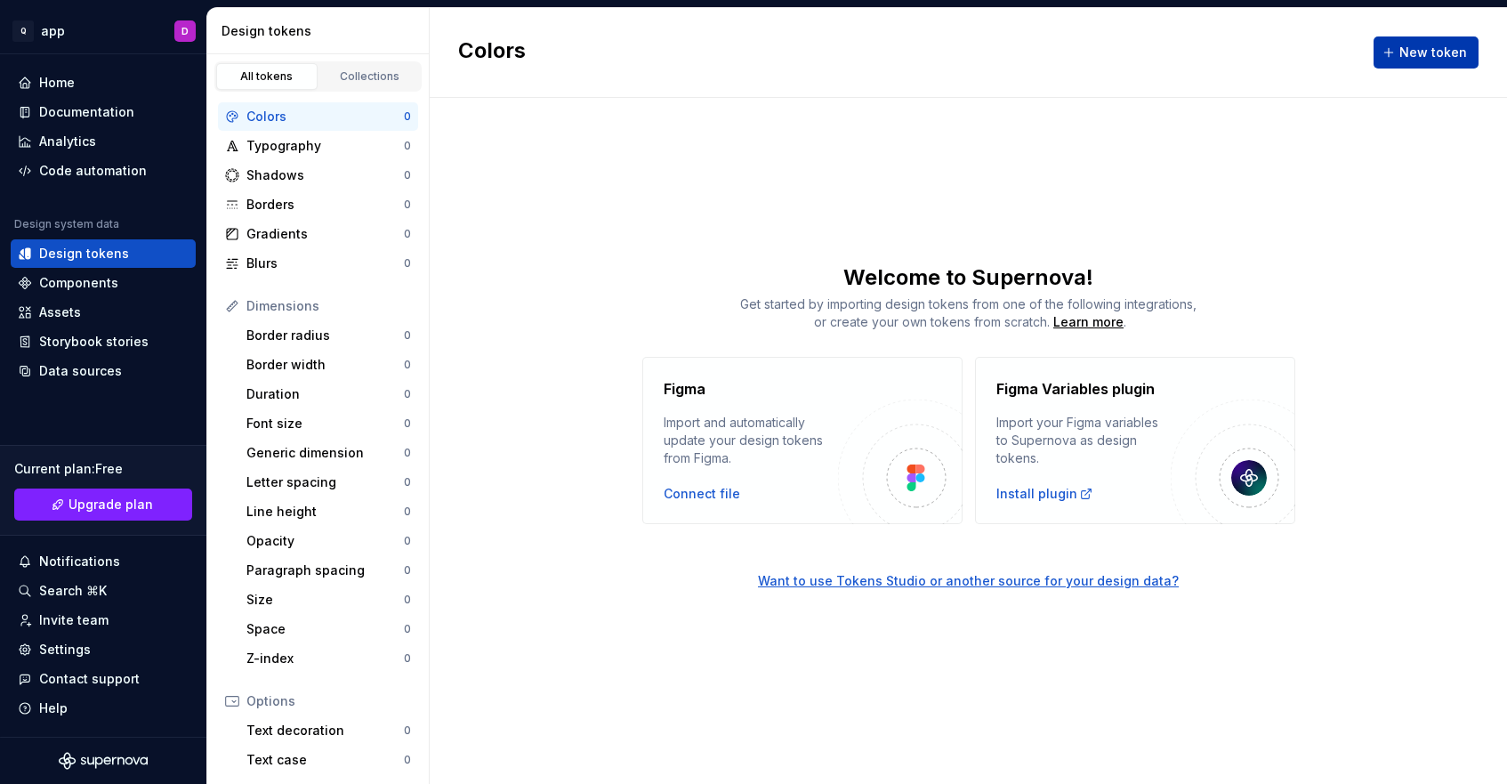
click at [1424, 51] on span "New token" at bounding box center [1433, 53] width 68 height 18
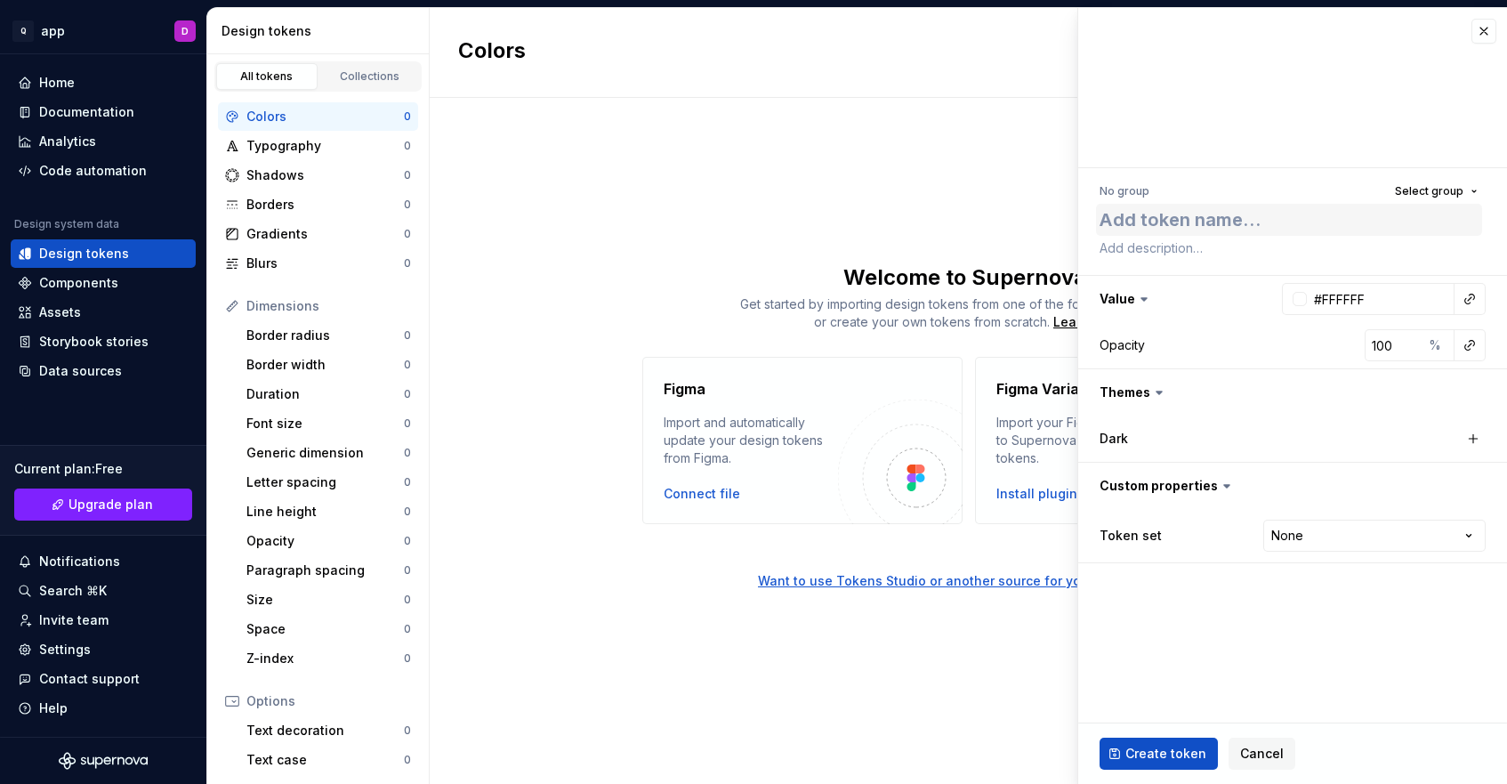
type textarea "*"
type textarea "m"
type textarea "*"
type textarea "my"
type textarea "*"
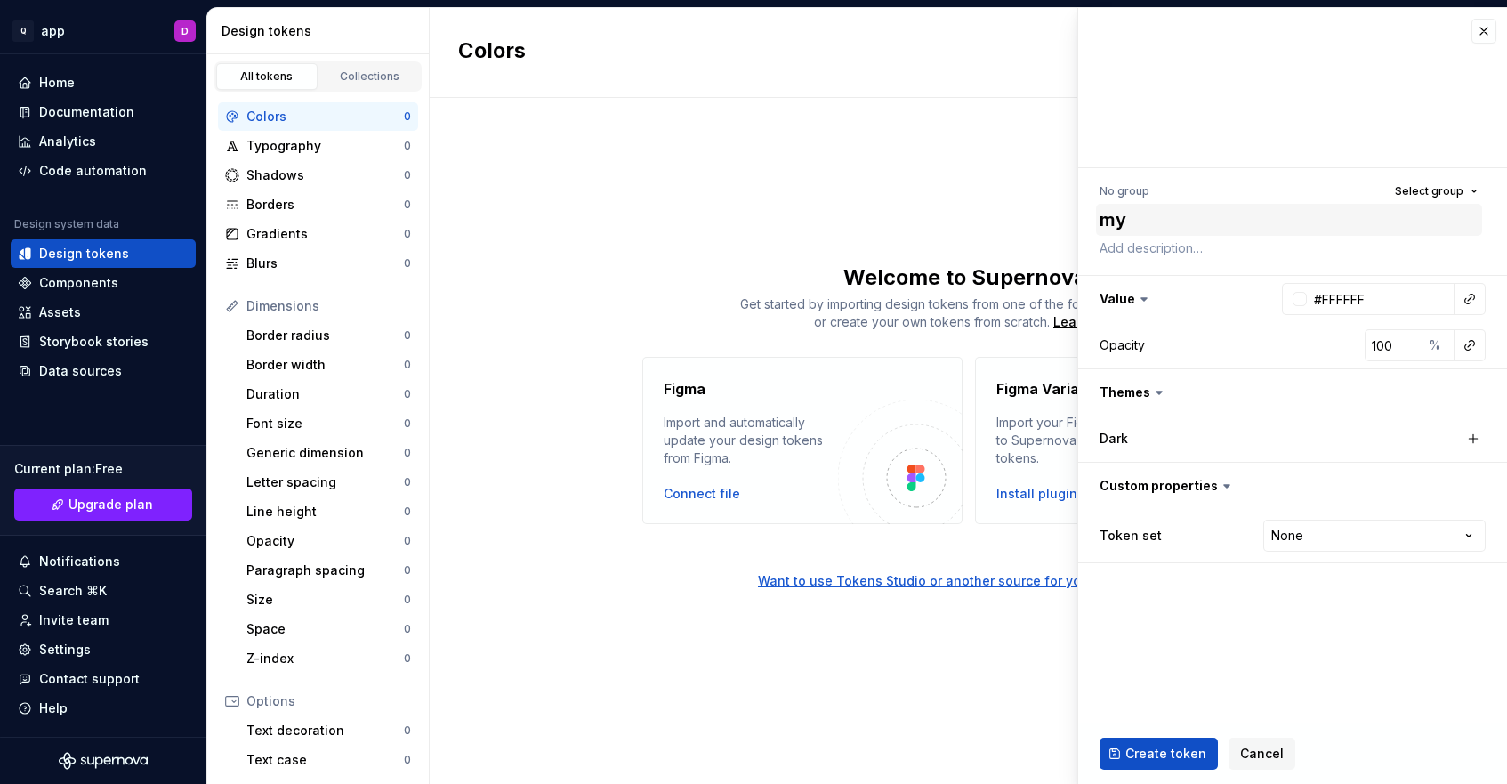
type textarea "mya"
type textarea "*"
type textarea "myap"
type textarea "*"
type textarea "myapp"
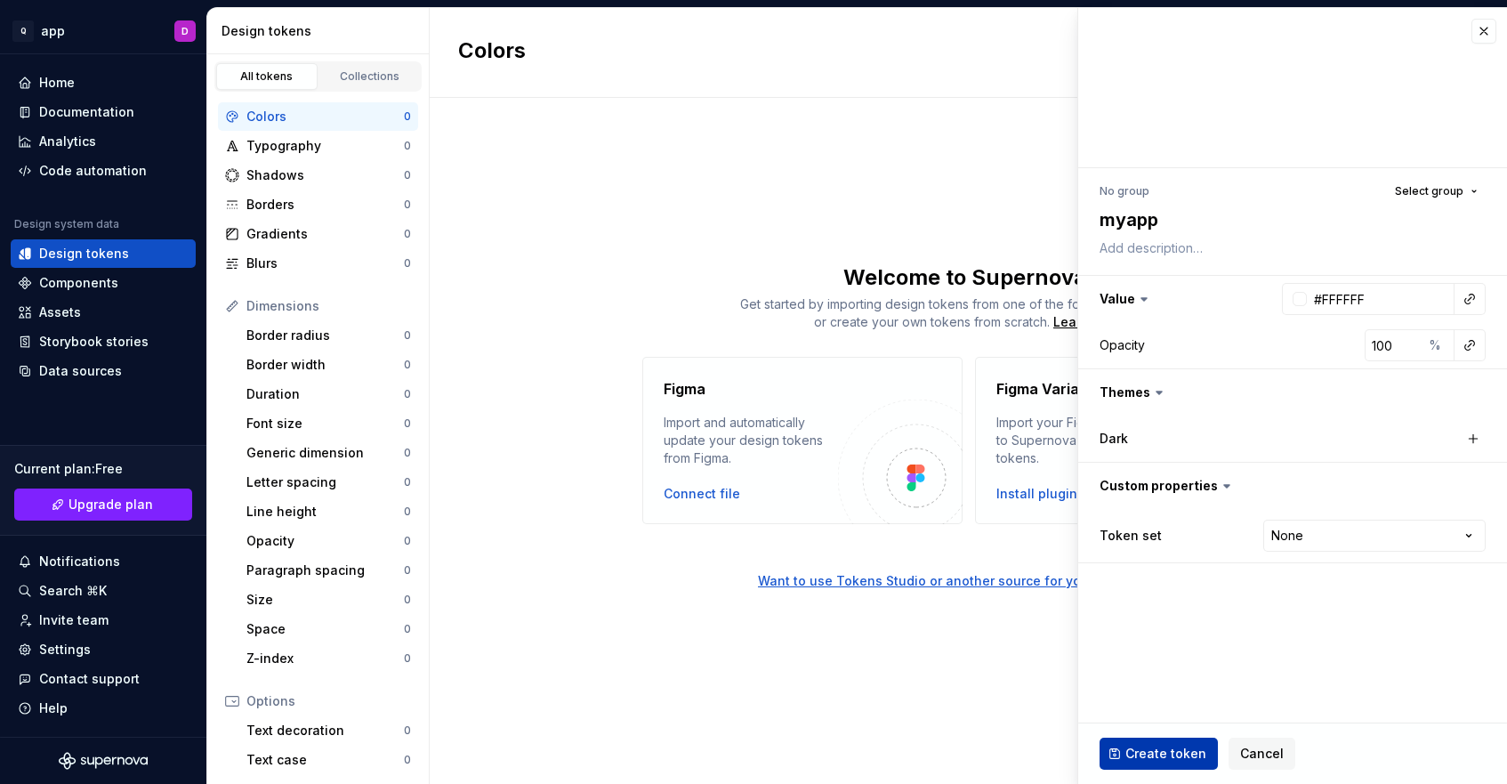
click at [1141, 746] on span "Create token" at bounding box center [1165, 754] width 81 height 18
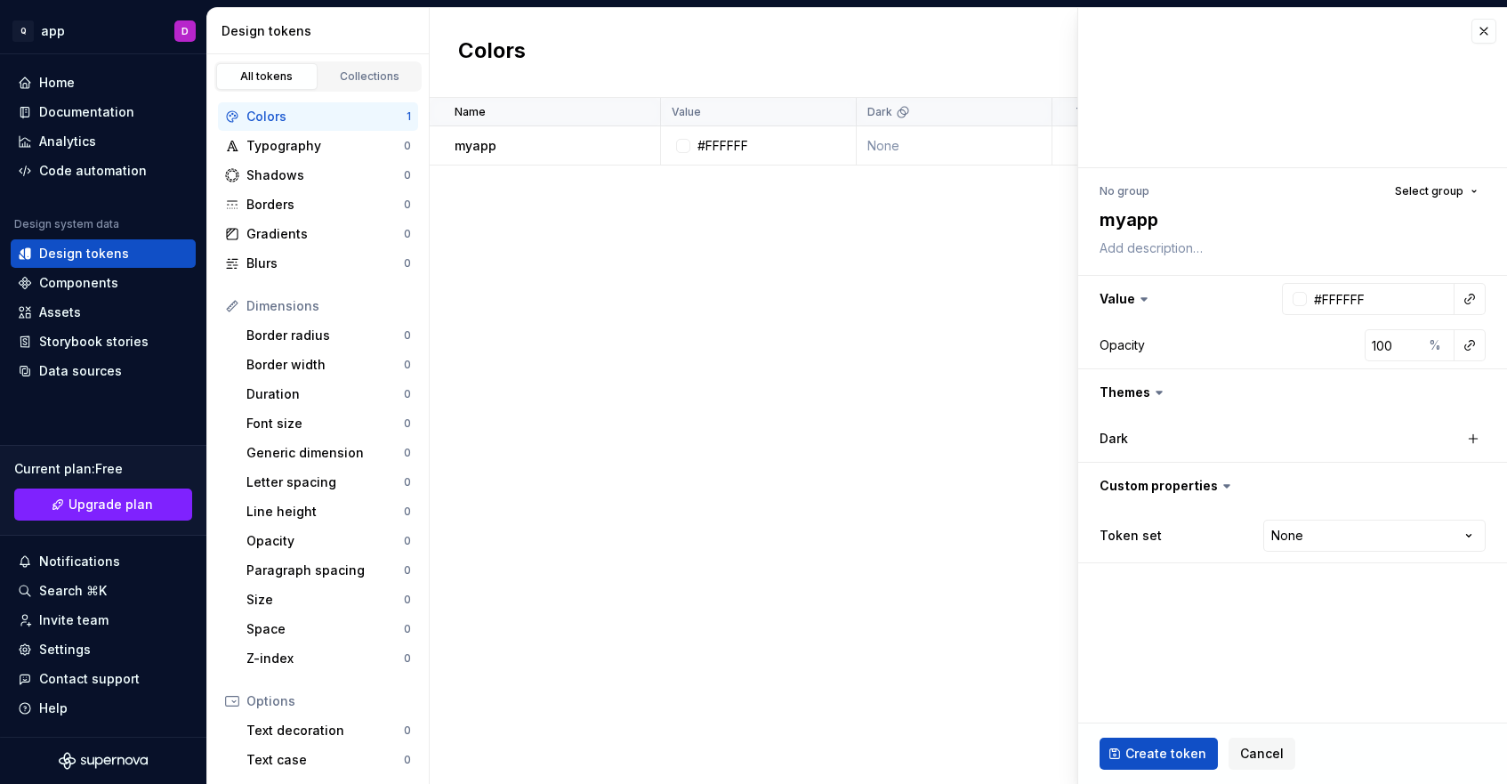
click at [616, 368] on div "Name Value Dark Token set Description Last updated myapp #FFFFFF None None less…" at bounding box center [968, 441] width 1077 height 686
type textarea "*"
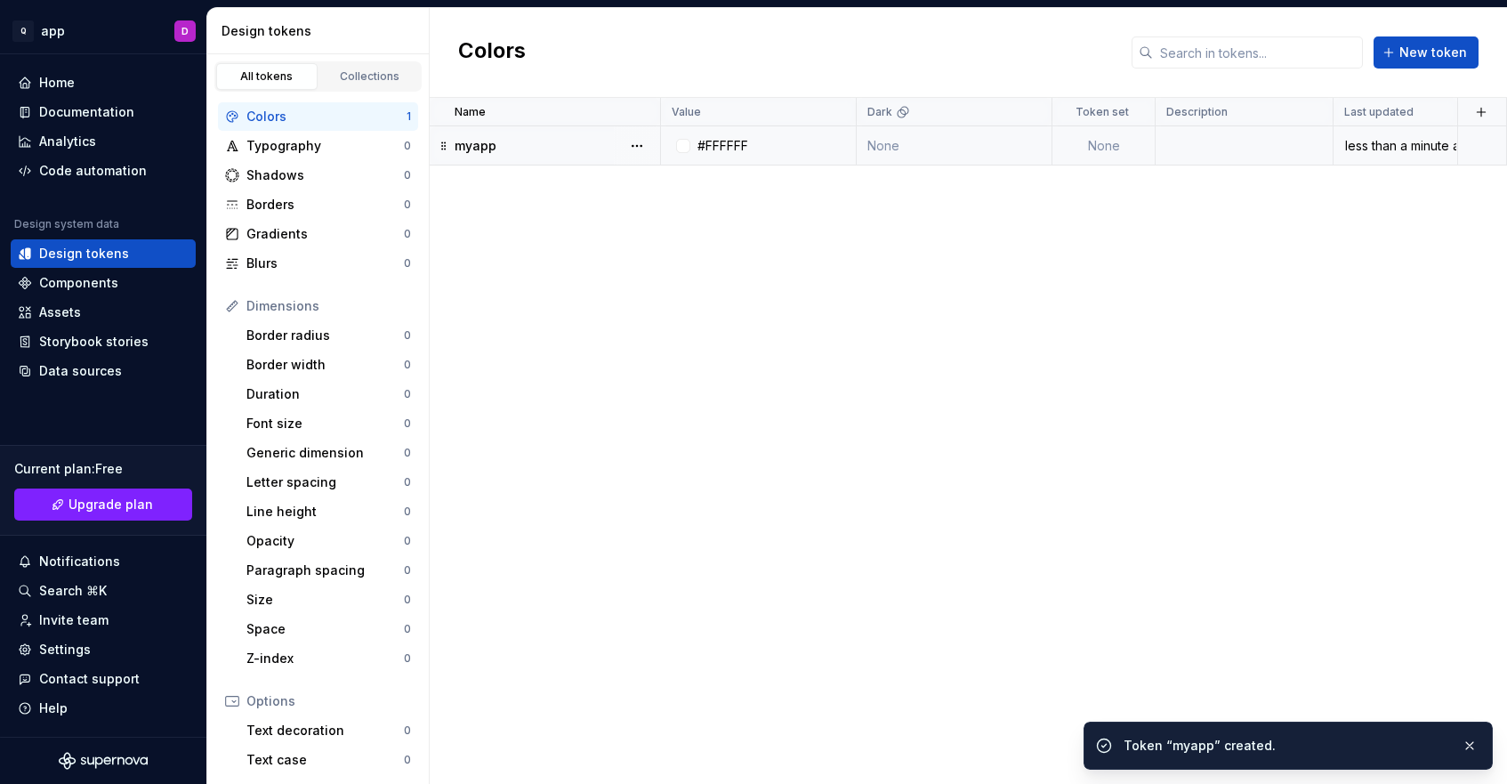
click at [1240, 135] on td at bounding box center [1244, 145] width 178 height 39
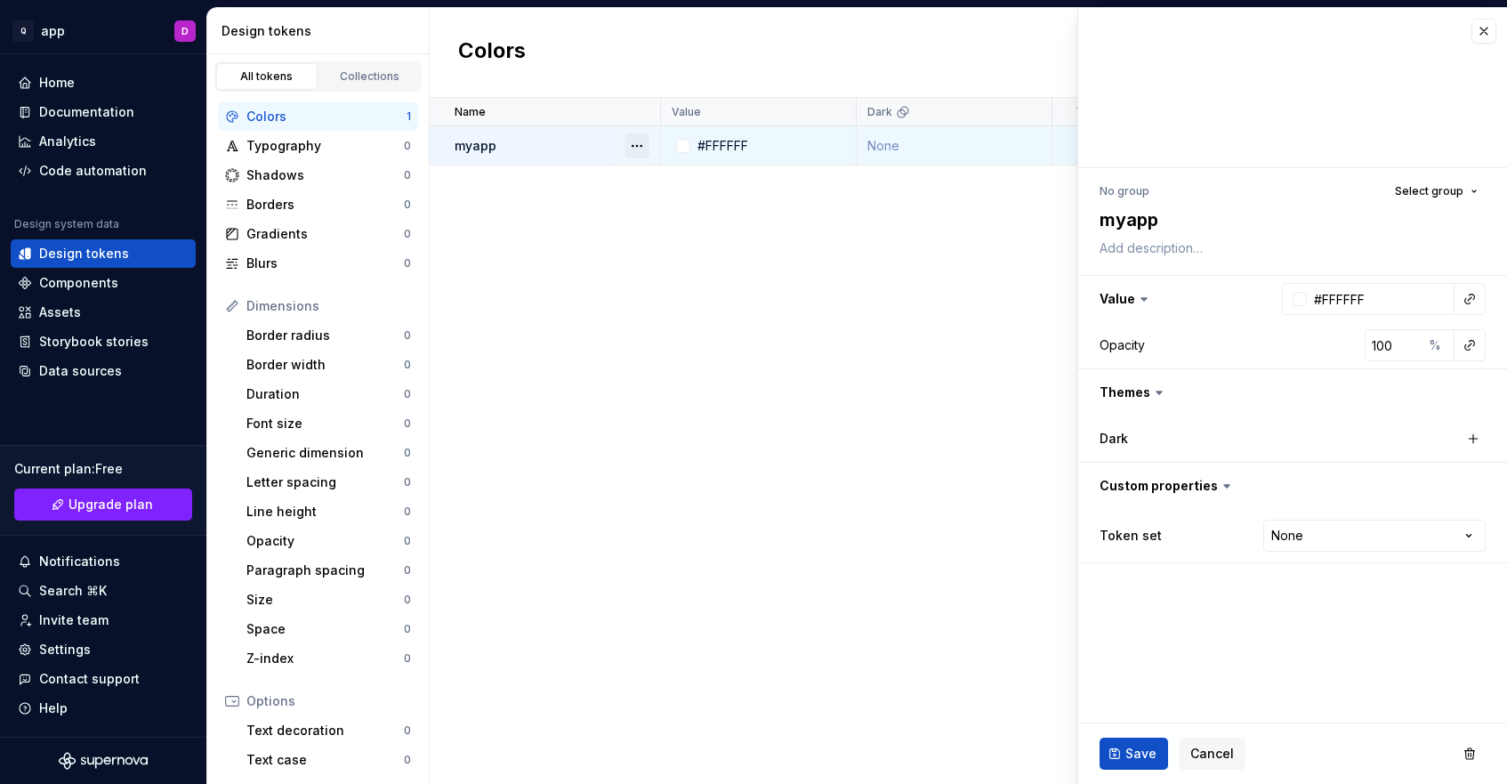
click at [632, 147] on button "button" at bounding box center [636, 145] width 25 height 25
click at [664, 172] on div "Open detail" at bounding box center [715, 181] width 116 height 18
click at [1463, 754] on button "button" at bounding box center [1469, 753] width 32 height 32
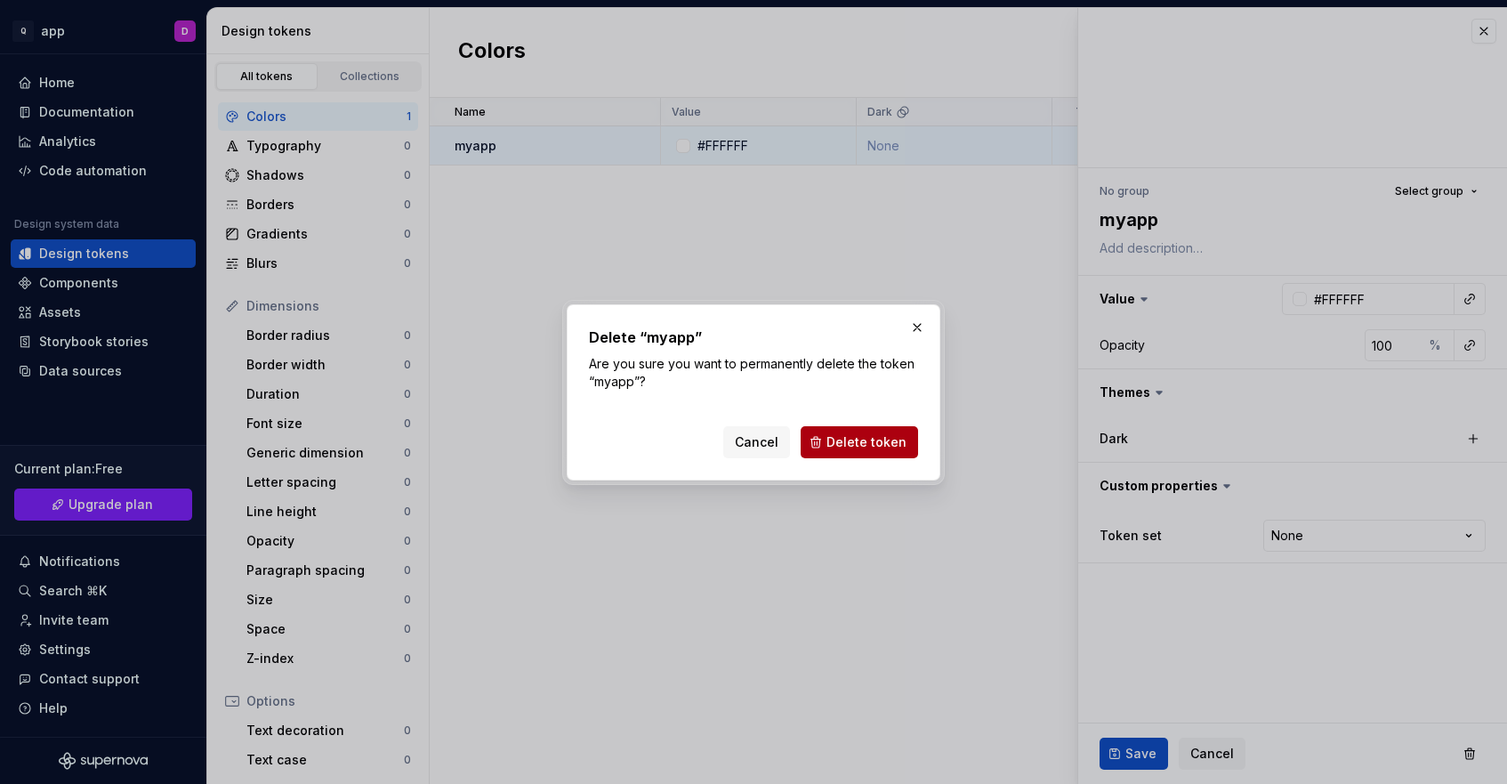
click at [869, 448] on span "Delete token" at bounding box center [866, 442] width 80 height 18
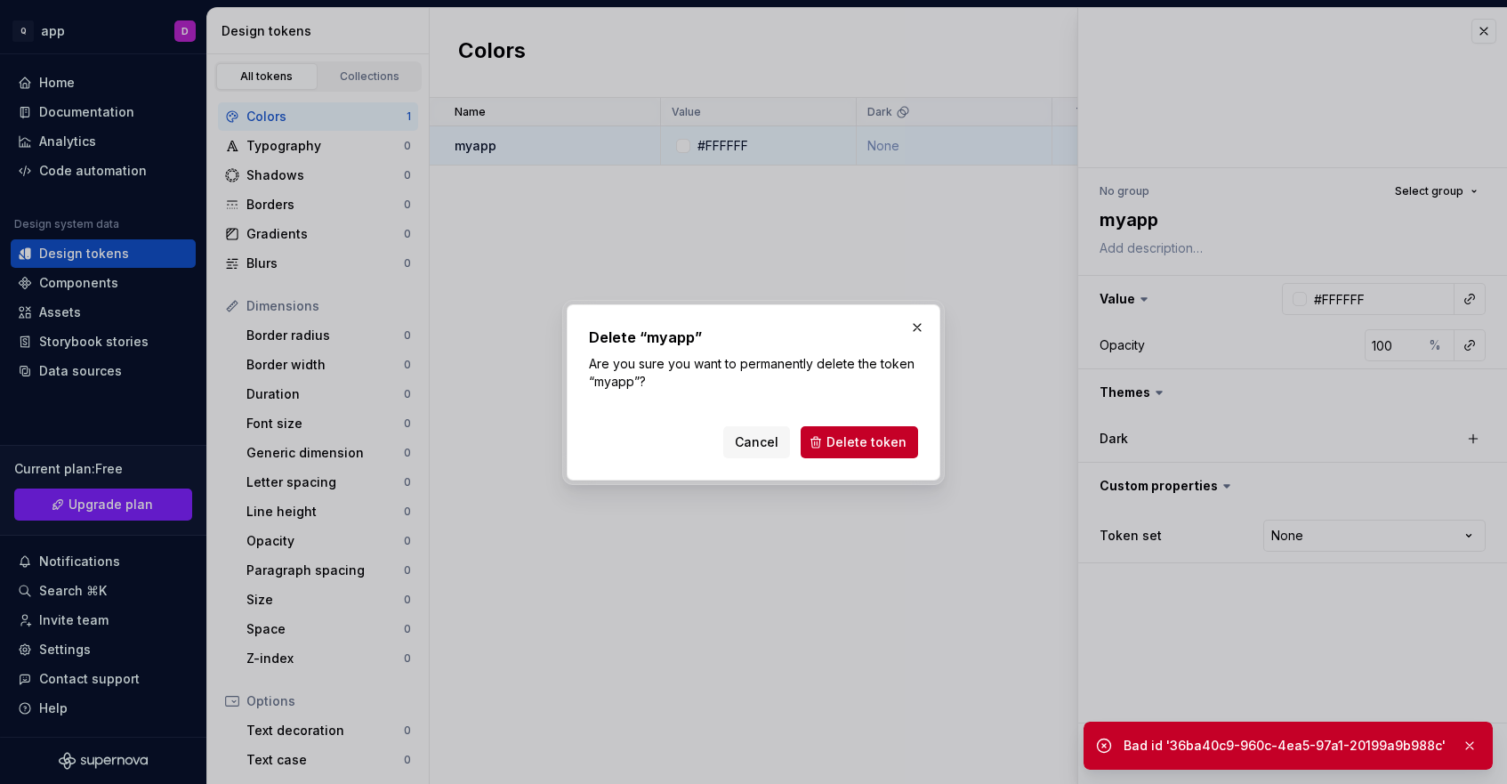
type textarea "*"
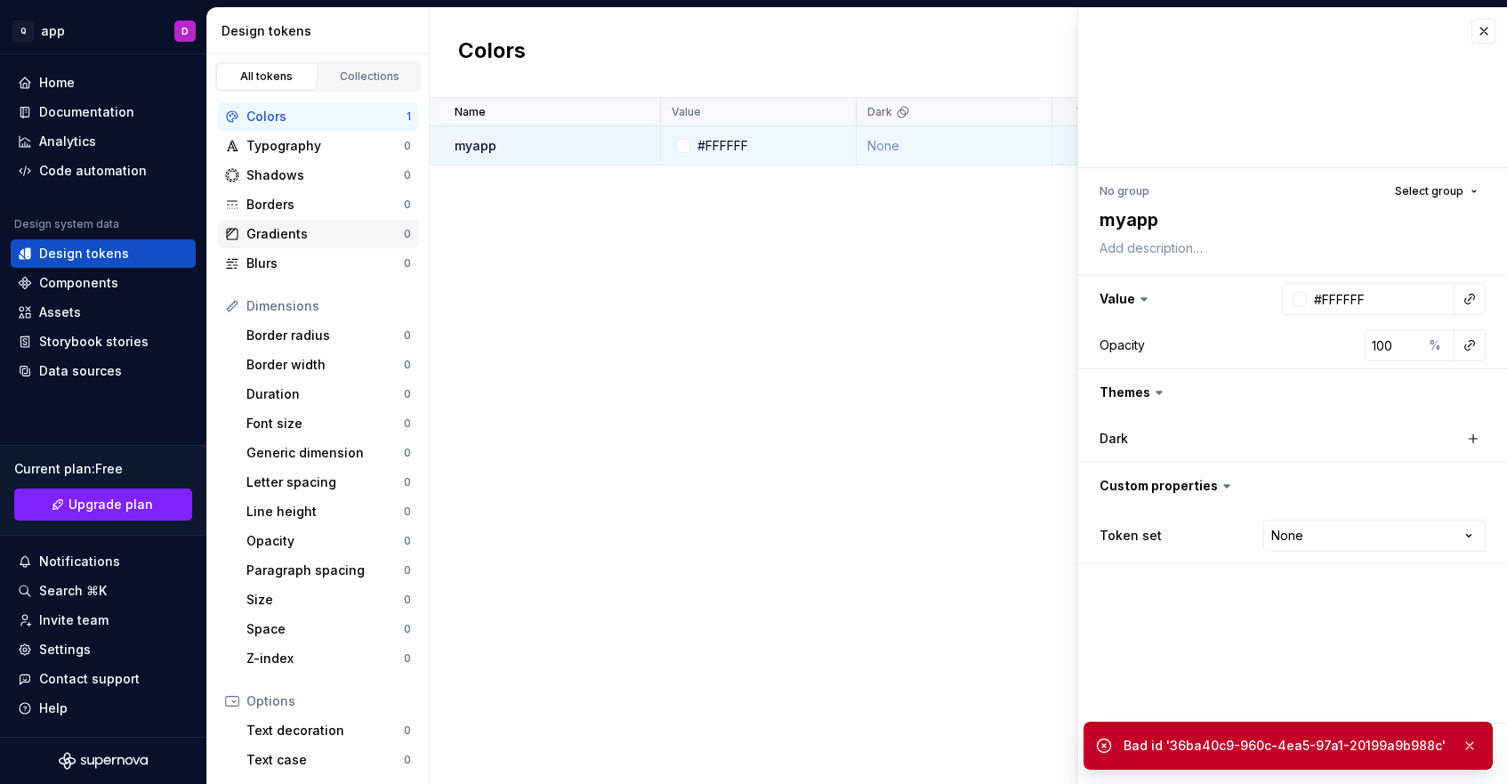
click at [298, 235] on div "Gradients" at bounding box center [324, 234] width 157 height 18
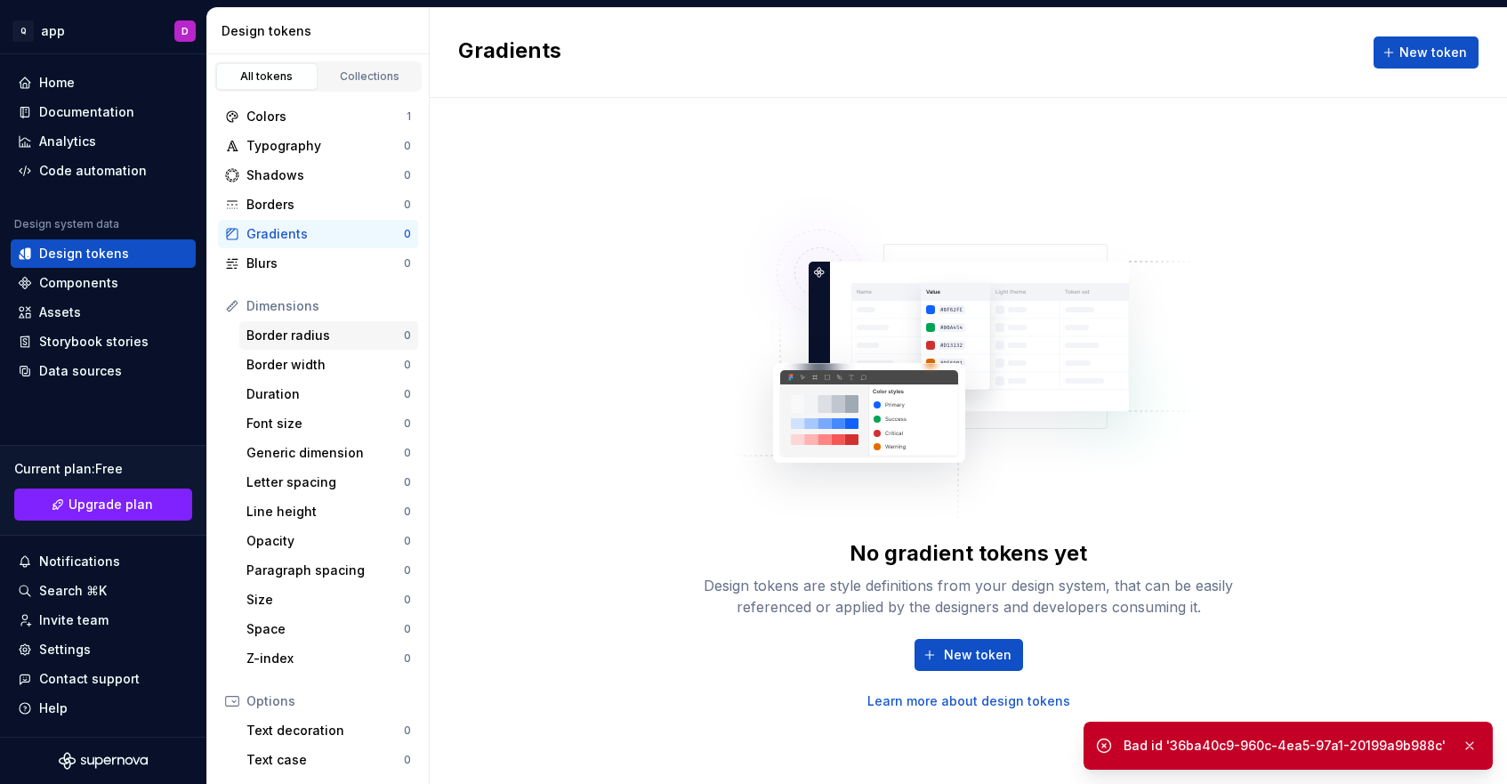
click at [329, 338] on div "Border radius" at bounding box center [324, 335] width 157 height 18
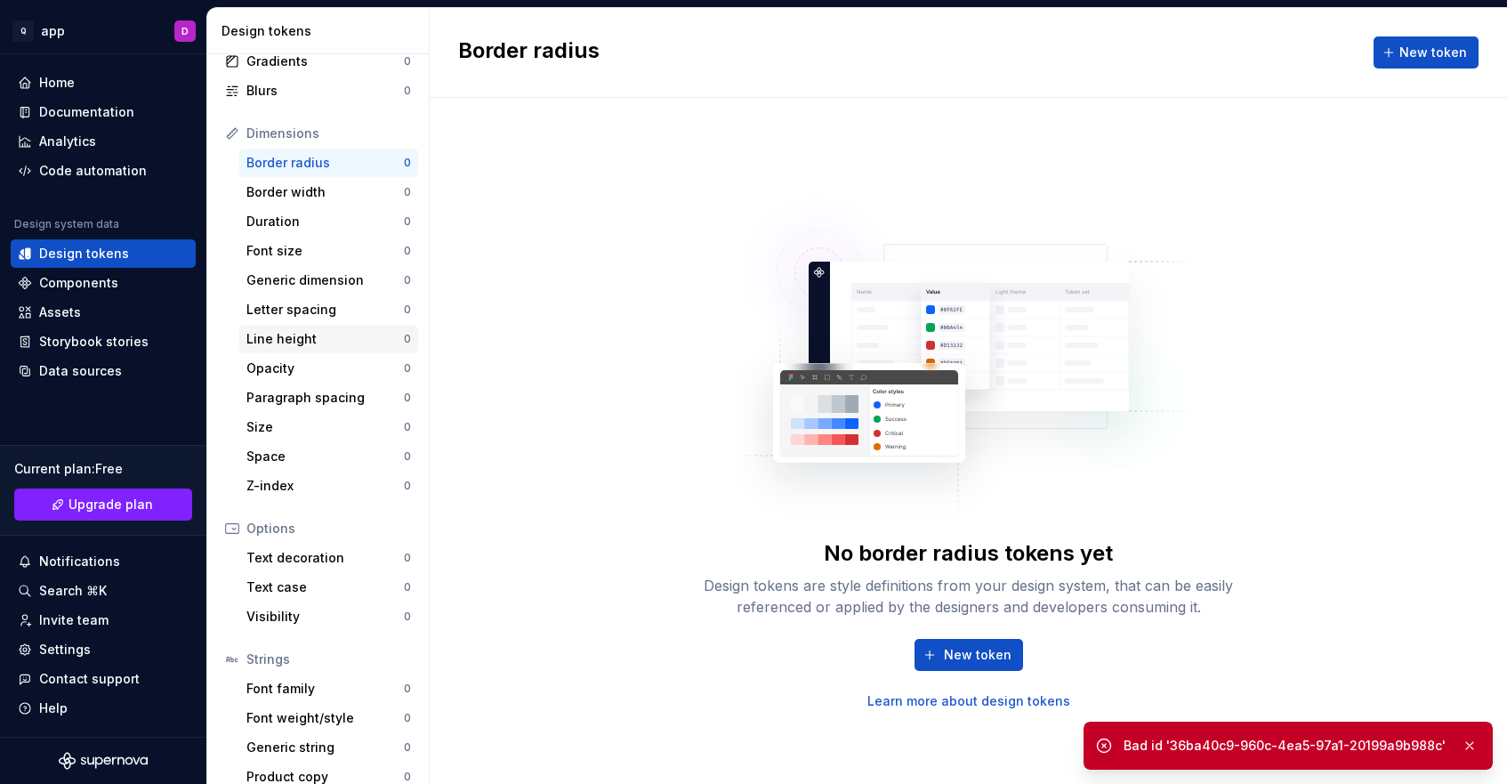
scroll to position [190, 0]
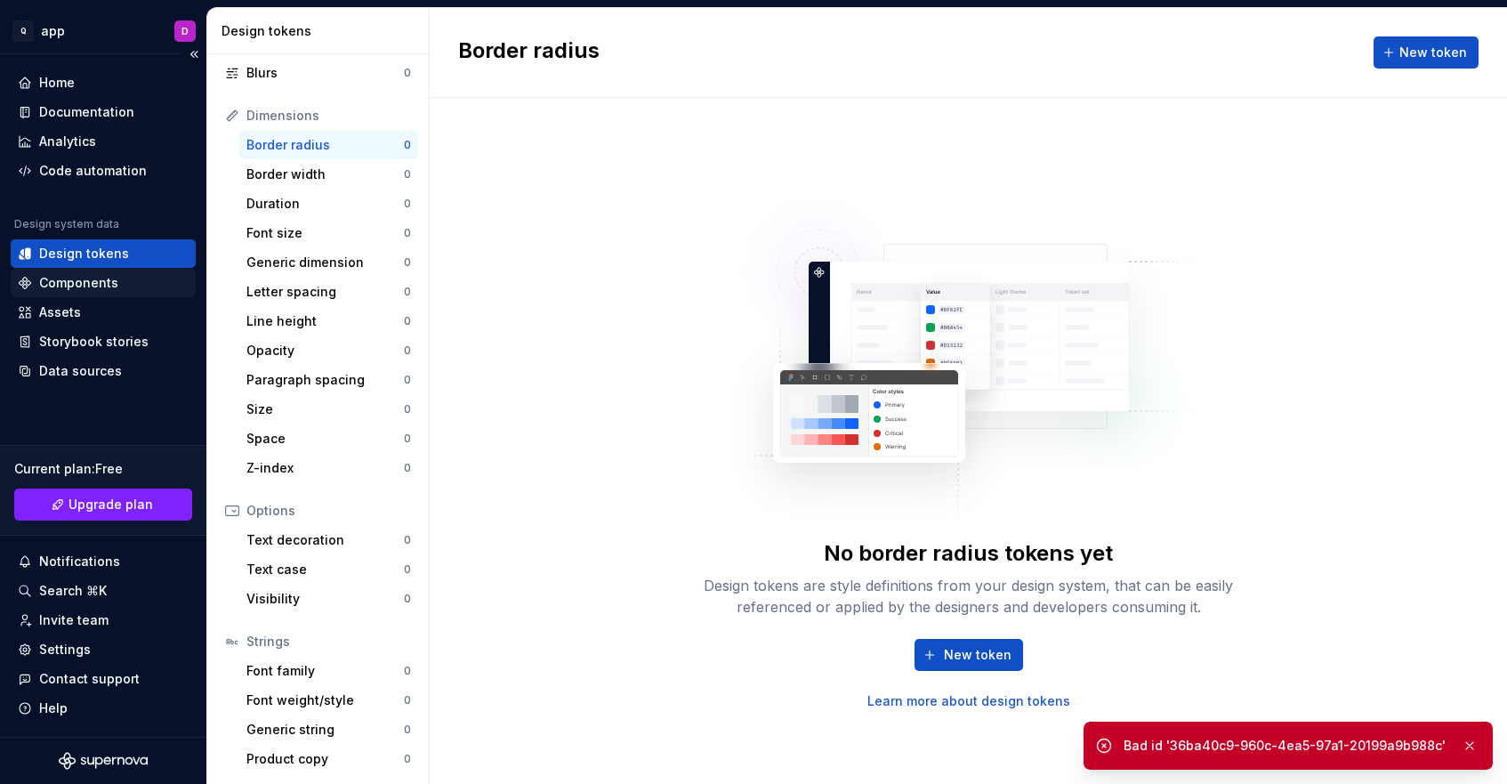
click at [125, 288] on div "Components" at bounding box center [103, 283] width 171 height 18
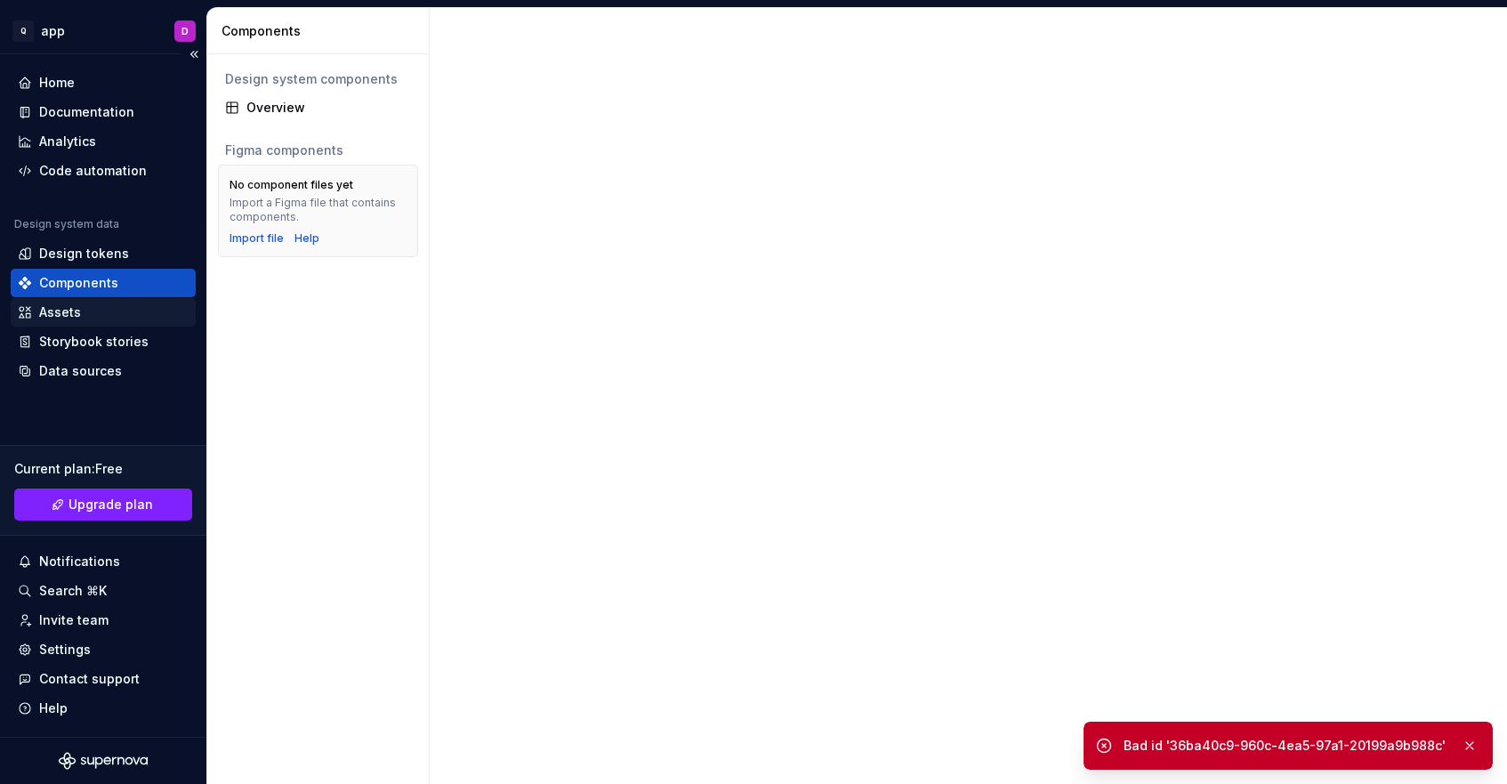
click at [130, 312] on div "Assets" at bounding box center [103, 312] width 171 height 18
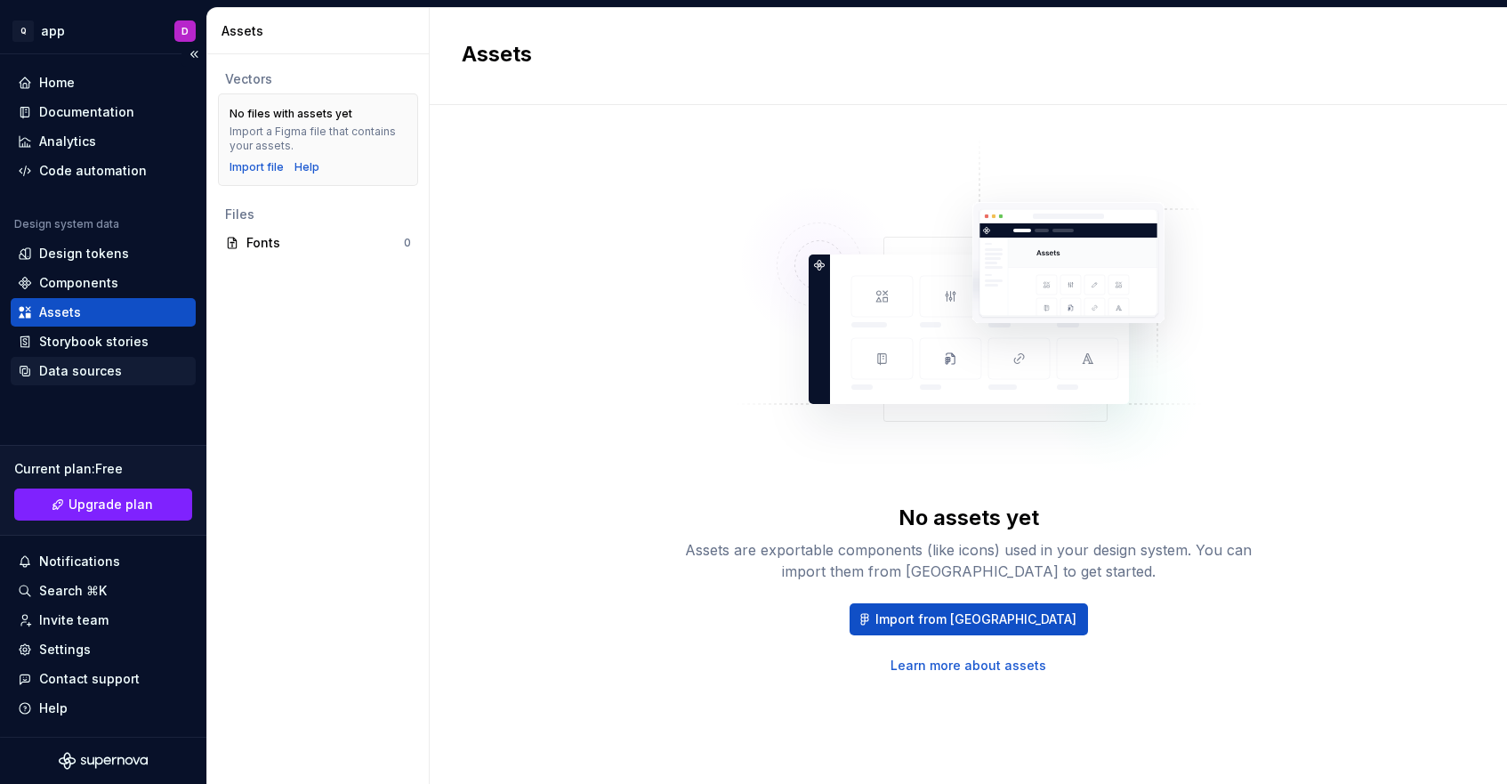
click at [115, 374] on div "Data sources" at bounding box center [80, 371] width 83 height 18
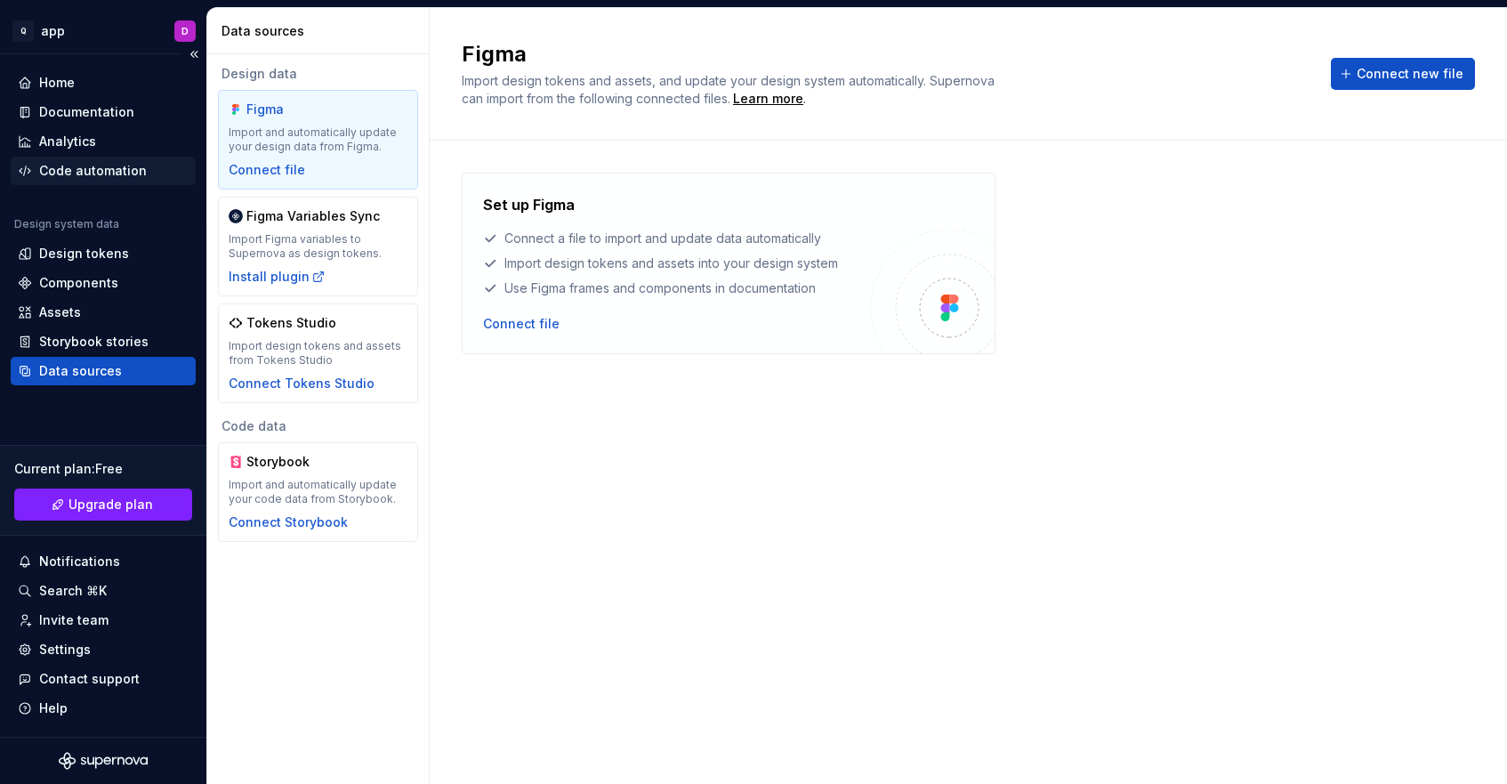
click at [122, 178] on div "Code automation" at bounding box center [93, 171] width 108 height 18
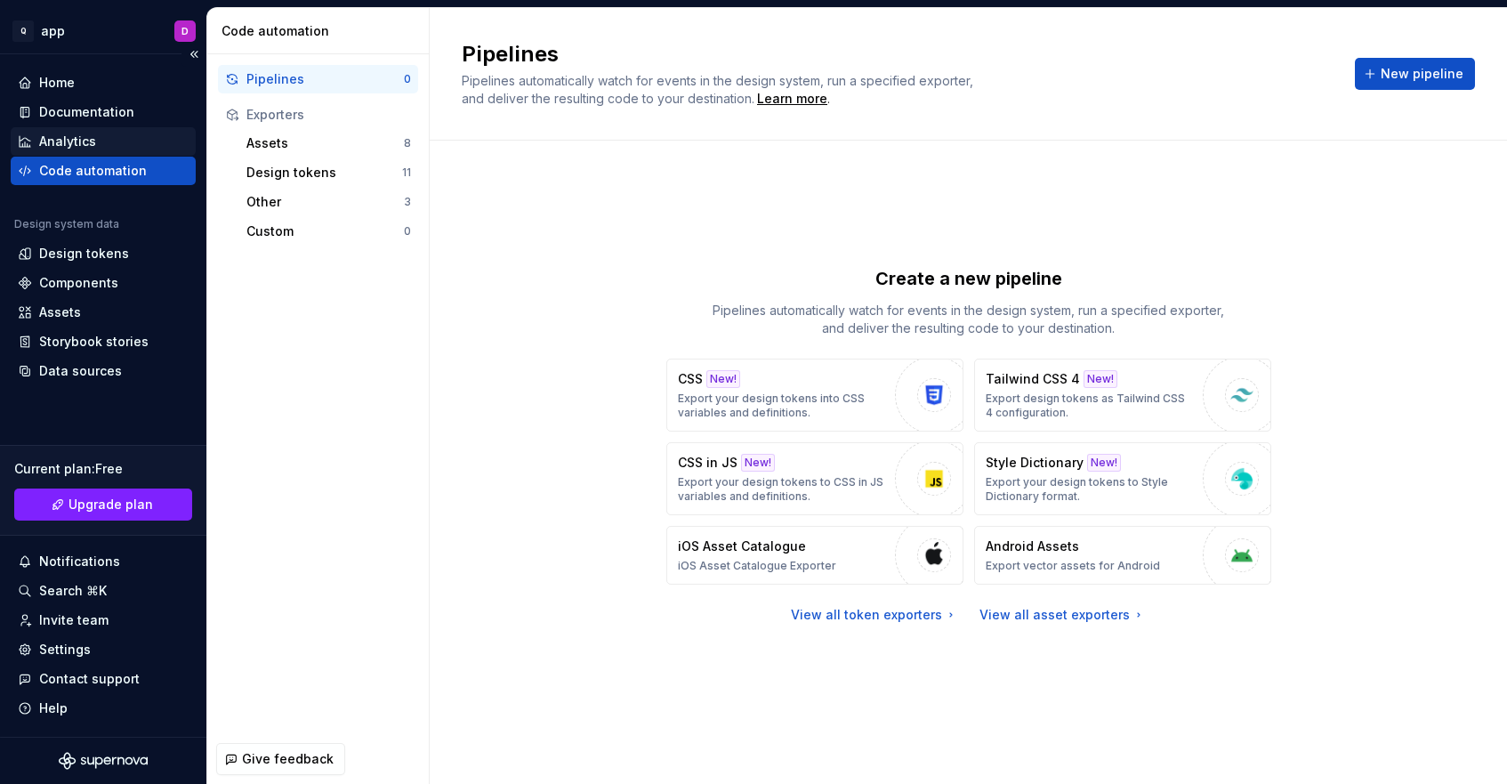
click at [122, 141] on div "Analytics" at bounding box center [103, 142] width 171 height 18
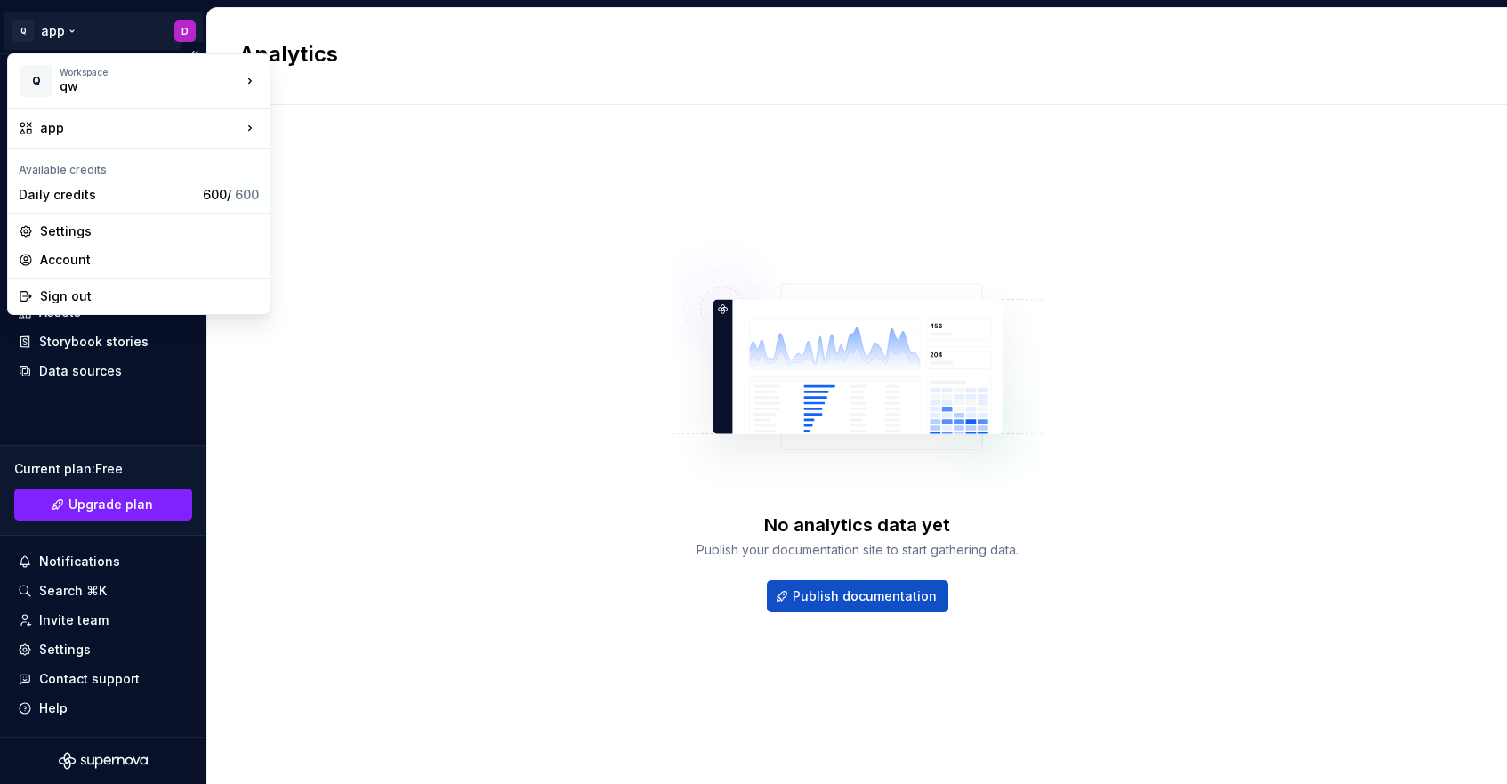
click at [68, 30] on html "Q app D Home Documentation Analytics Code automation Design system data Design …" at bounding box center [753, 392] width 1507 height 784
click at [150, 294] on div "Sign out" at bounding box center [149, 296] width 219 height 18
click at [59, 27] on html "Q app D Home Documentation Analytics Code automation Design system data Design …" at bounding box center [753, 392] width 1507 height 784
